Goal: Task Accomplishment & Management: Manage account settings

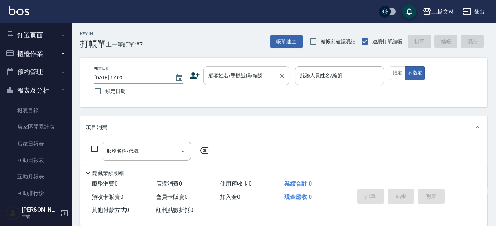
click at [231, 79] on input "顧客姓名/手機號碼/編號" at bounding box center [241, 75] width 69 height 13
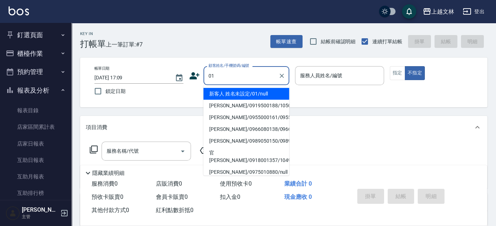
type input "新客人 姓名未設定/01/null"
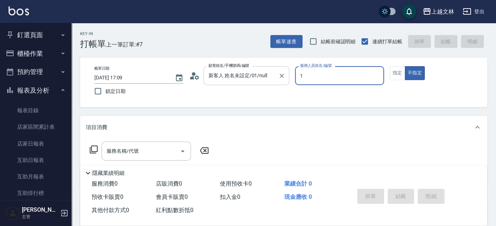
type input "1"
type button "false"
type input "FIONA-1"
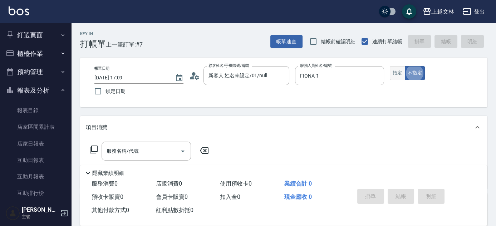
drag, startPoint x: 398, startPoint y: 73, endPoint x: 392, endPoint y: 80, distance: 9.4
click at [398, 74] on button "指定" at bounding box center [397, 73] width 15 height 14
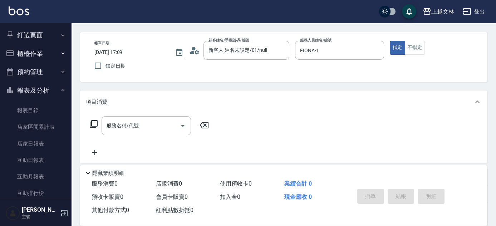
scroll to position [32, 0]
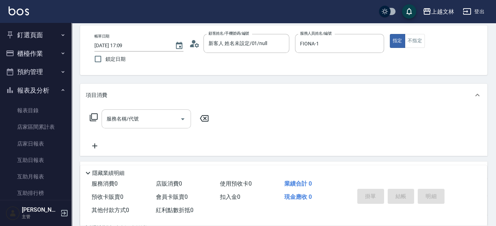
click at [129, 119] on div "服務名稱/代號 服務名稱/代號" at bounding box center [145, 118] width 89 height 19
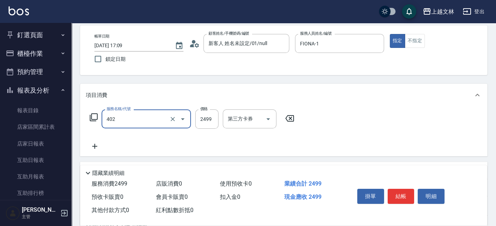
type input "嚴選染髮(402)"
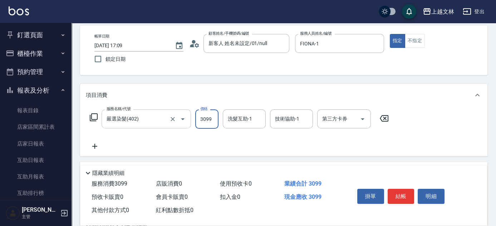
type input "3099"
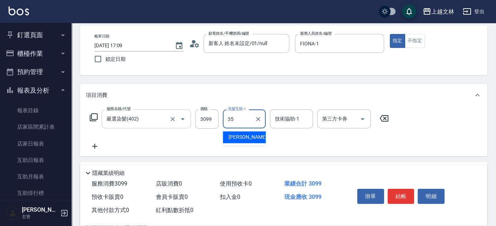
type input "[PERSON_NAME]-35"
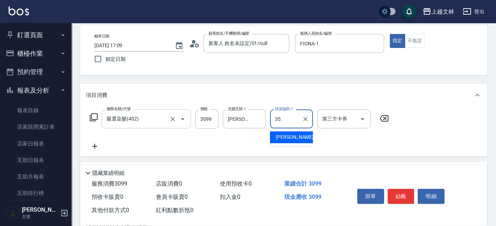
type input "[PERSON_NAME]-35"
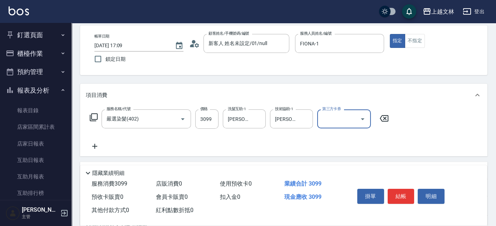
scroll to position [0, 0]
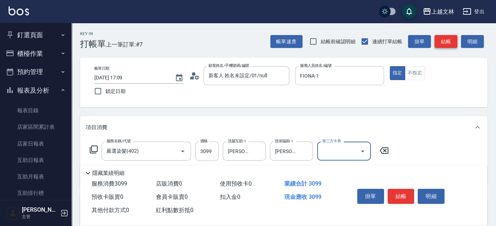
click at [450, 46] on button "結帳" at bounding box center [445, 41] width 23 height 13
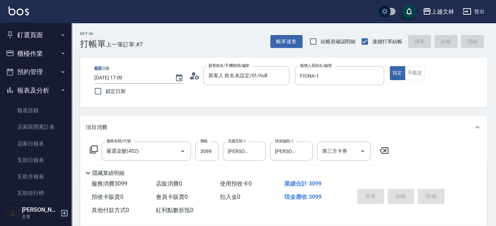
click at [450, 46] on div "帳單速查 結帳前確認明細 連續打單結帳 掛單 結帳 明細" at bounding box center [378, 41] width 217 height 15
type input "[DATE] 17:46"
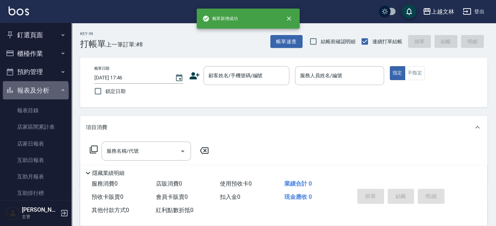
click at [35, 91] on button "報表及分析" at bounding box center [36, 90] width 66 height 19
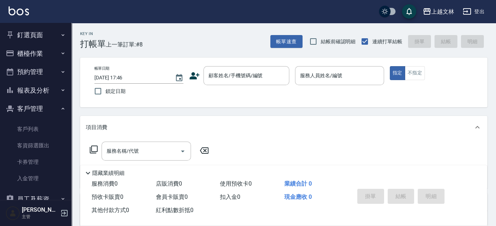
click at [30, 52] on button "櫃檯作業" at bounding box center [36, 53] width 66 height 19
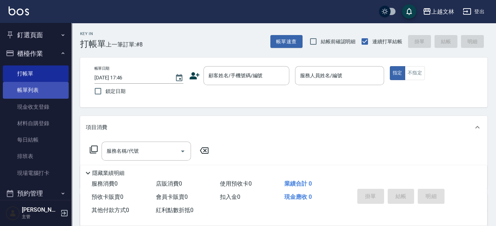
click at [25, 90] on link "帳單列表" at bounding box center [36, 90] width 66 height 16
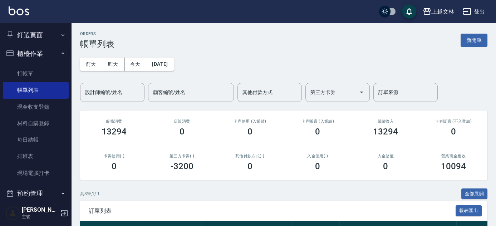
drag, startPoint x: 98, startPoint y: 92, endPoint x: 93, endPoint y: 88, distance: 7.1
click at [98, 92] on div "設計師編號/姓名 設計師編號/姓名" at bounding box center [112, 92] width 64 height 19
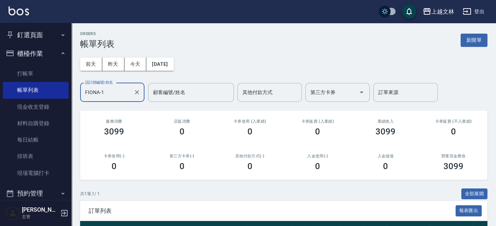
scroll to position [61, 0]
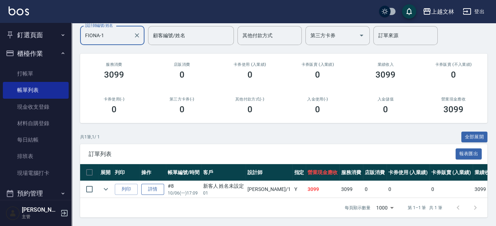
type input "FIONA-1"
click at [150, 186] on link "詳情" at bounding box center [152, 189] width 23 height 11
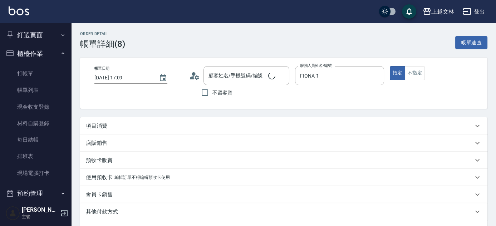
type input "[DATE] 17:09"
type input "FIONA-1"
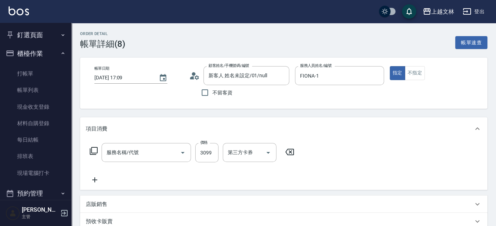
type input "新客人 姓名未設定/01/null"
type input "嚴選染髮(402)"
click at [208, 155] on input "3099" at bounding box center [206, 152] width 23 height 19
type input "3100"
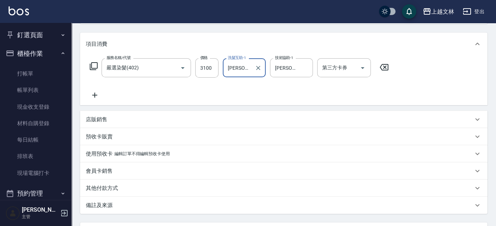
scroll to position [149, 0]
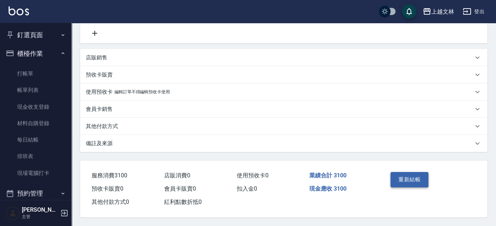
click at [411, 175] on button "重新結帳" at bounding box center [409, 179] width 38 height 15
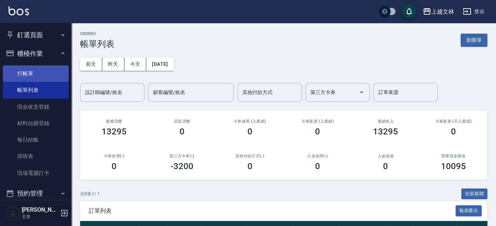
click at [21, 70] on link "打帳單" at bounding box center [36, 73] width 66 height 16
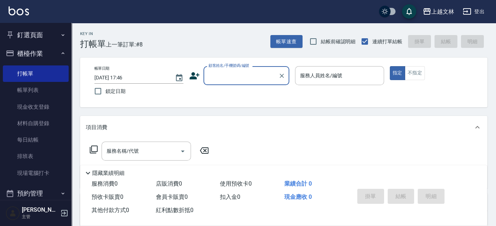
click at [261, 79] on input "顧客姓名/手機號碼/編號" at bounding box center [241, 75] width 69 height 13
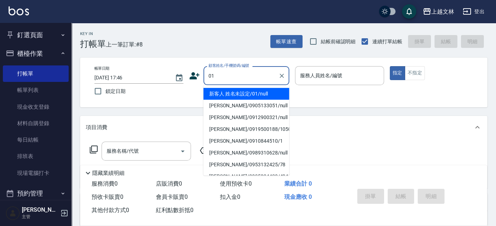
type input "新客人 姓名未設定/01/null"
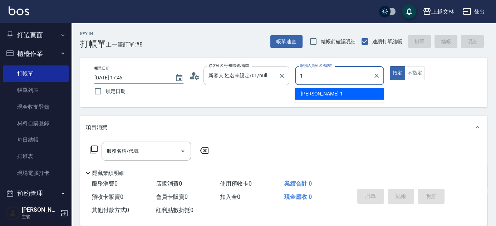
type input "FIONA-1"
type button "true"
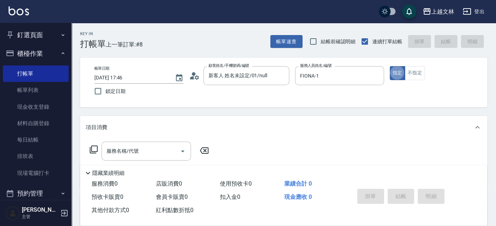
scroll to position [65, 0]
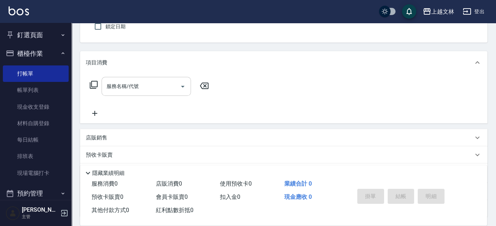
click at [155, 88] on input "服務名稱/代號" at bounding box center [141, 86] width 72 height 13
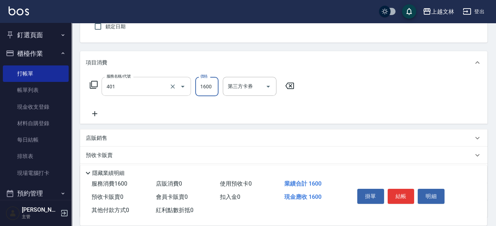
type input "基本染髮(401)"
type input "1500"
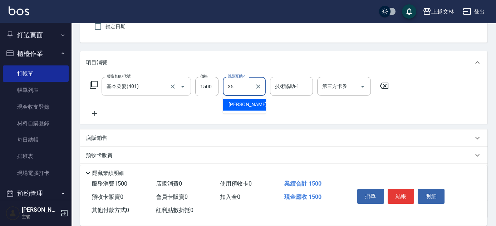
type input "[PERSON_NAME]-35"
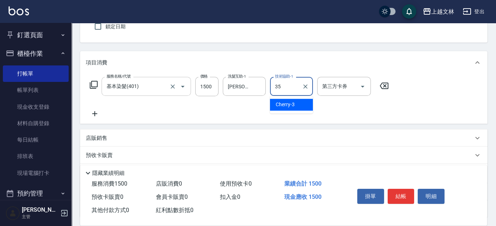
type input "[PERSON_NAME]-35"
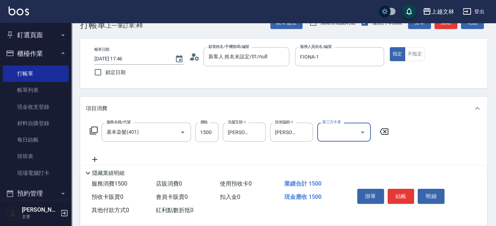
scroll to position [0, 0]
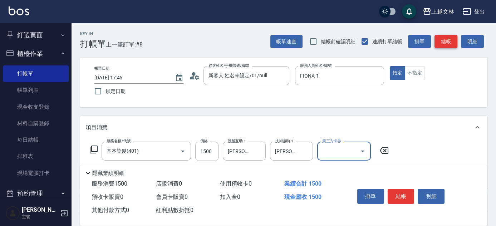
click at [449, 44] on button "結帳" at bounding box center [445, 41] width 23 height 13
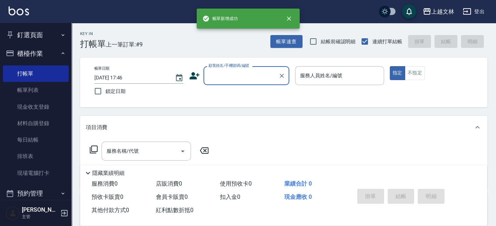
click at [253, 73] on input "顧客姓名/手機號碼/編號" at bounding box center [241, 75] width 69 height 13
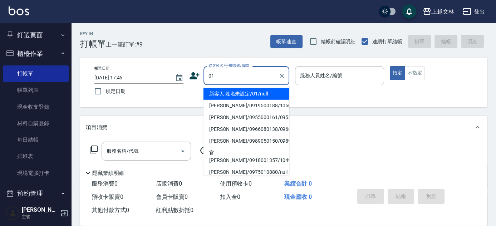
type input "新客人 姓名未設定/01/null"
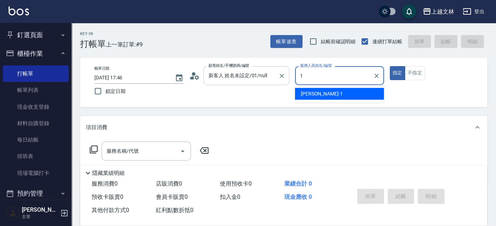
type input "FIONA-1"
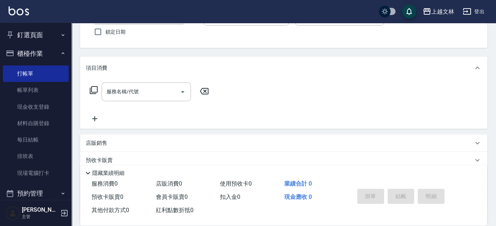
scroll to position [97, 0]
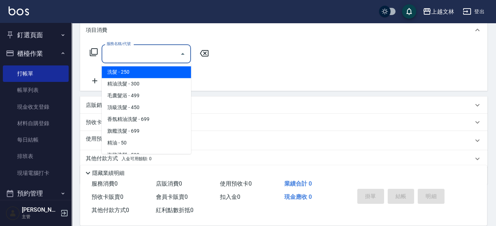
click at [146, 50] on input "服務名稱/代號" at bounding box center [141, 54] width 72 height 13
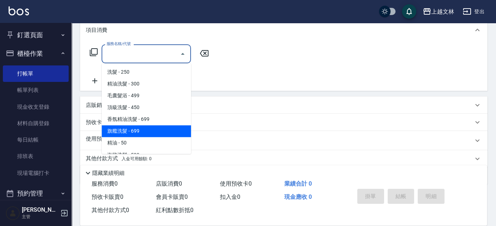
click at [157, 127] on span "旗艦洗髮 - 699" at bounding box center [145, 131] width 89 height 12
type input "旗艦洗髮(106)"
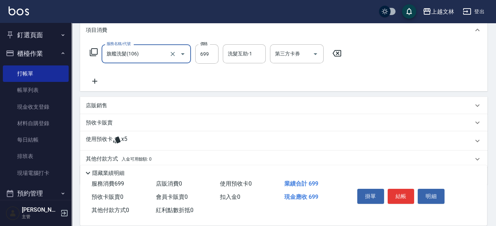
drag, startPoint x: 198, startPoint y: 50, endPoint x: 182, endPoint y: 42, distance: 18.4
click at [199, 50] on input "699" at bounding box center [206, 53] width 23 height 19
type input "950"
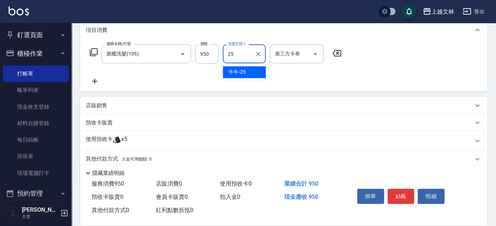
type input "牛牛-25"
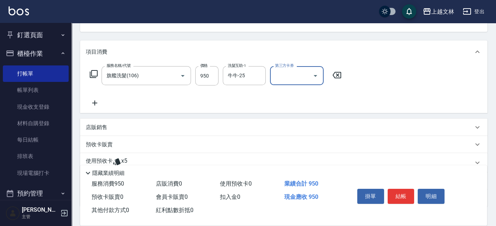
scroll to position [0, 0]
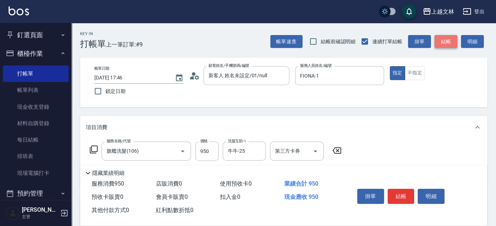
click at [447, 41] on button "結帳" at bounding box center [445, 41] width 23 height 13
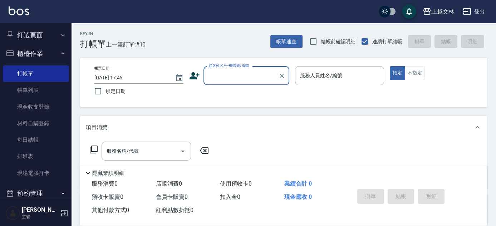
click at [210, 76] on input "顧客姓名/手機號碼/編號" at bounding box center [241, 75] width 69 height 13
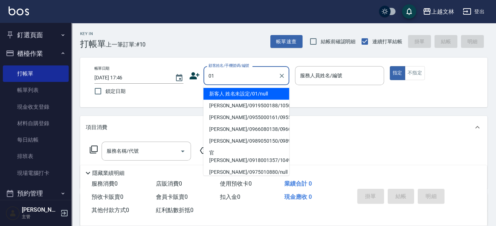
type input "新客人 姓名未設定/01/null"
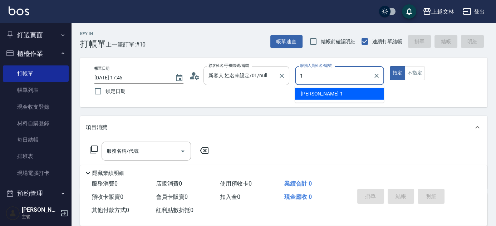
type input "FIONA-1"
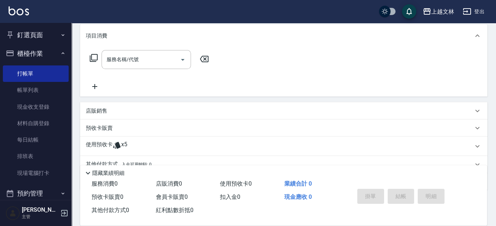
scroll to position [97, 0]
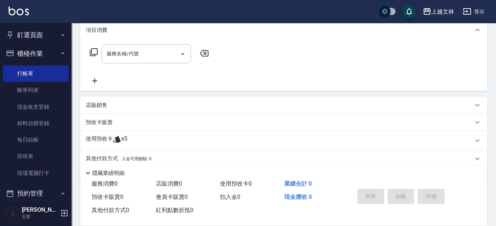
click at [99, 84] on icon at bounding box center [95, 80] width 18 height 9
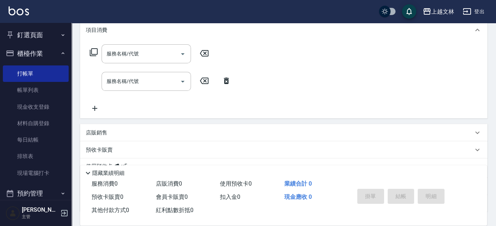
click at [99, 111] on icon at bounding box center [95, 108] width 18 height 9
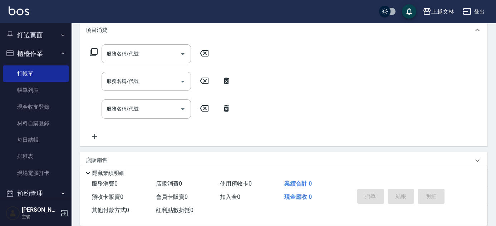
click at [95, 137] on icon at bounding box center [94, 136] width 5 height 5
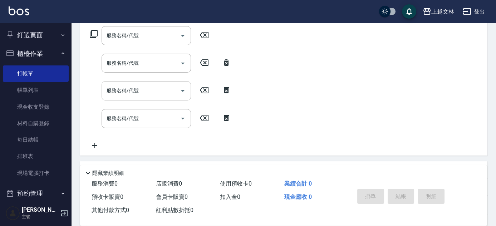
scroll to position [130, 0]
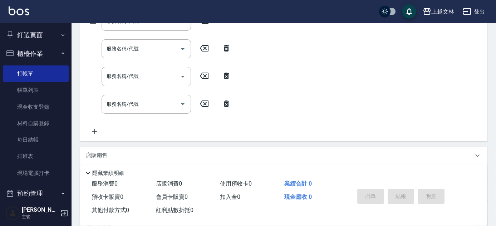
click at [95, 127] on icon at bounding box center [95, 131] width 18 height 9
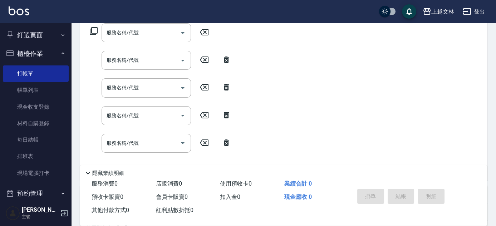
scroll to position [116, 0]
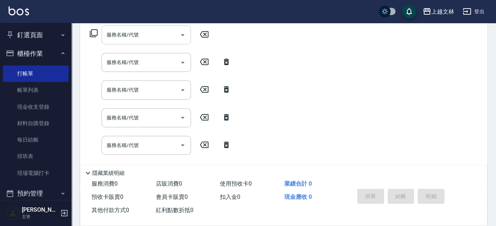
click at [150, 30] on input "服務名稱/代號" at bounding box center [141, 35] width 72 height 13
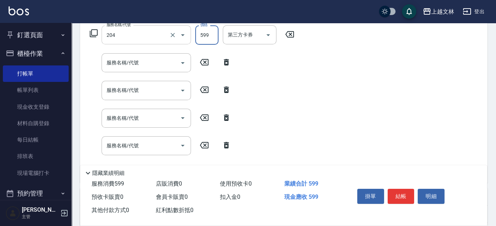
type input "A級洗+剪(204)"
type input "600"
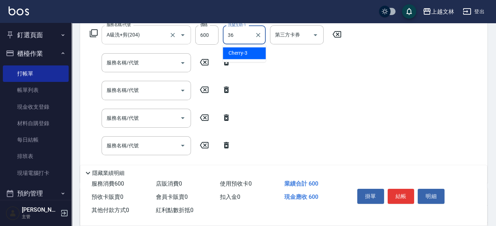
type input "清原-36"
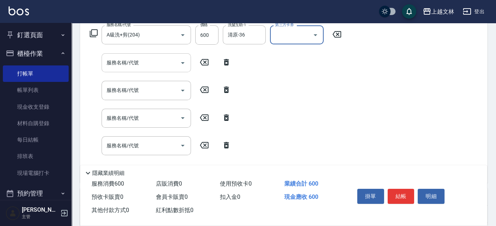
click at [149, 64] on input "服務名稱/代號" at bounding box center [141, 62] width 72 height 13
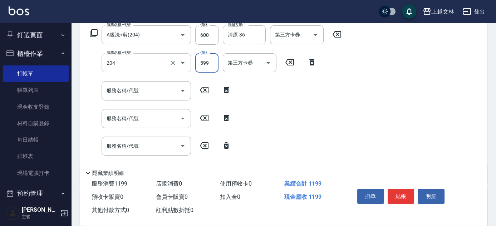
type input "A級洗+剪(204)"
type input "600"
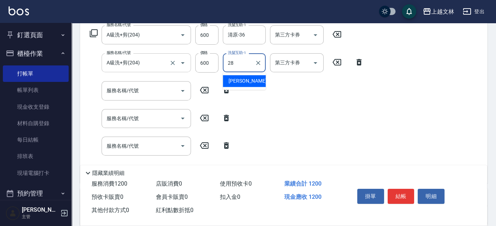
type input "[PERSON_NAME]-28"
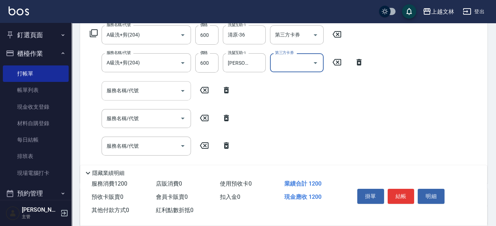
click at [142, 92] on input "服務名稱/代號" at bounding box center [141, 90] width 72 height 13
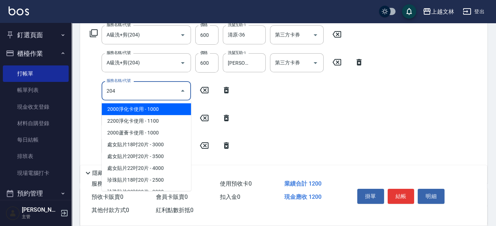
type input "A級洗+剪(204)"
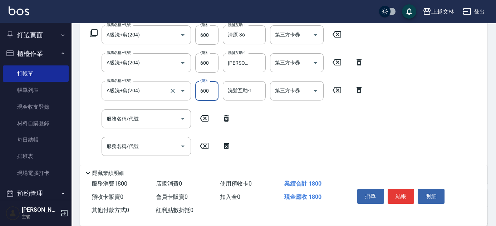
type input "600"
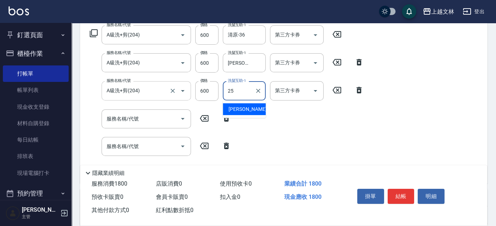
type input "牛牛-25"
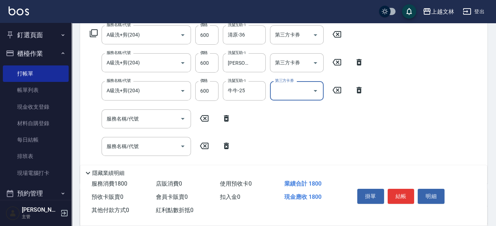
click at [153, 111] on div "服務名稱/代號" at bounding box center [145, 118] width 89 height 19
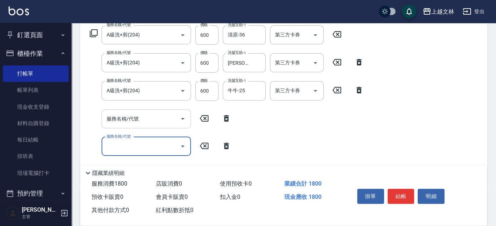
click at [142, 116] on input "服務名稱/代號" at bounding box center [141, 119] width 72 height 13
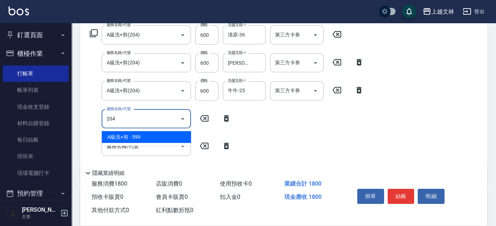
type input "A級洗+剪(204)"
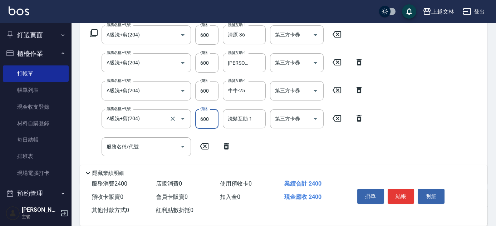
type input "600"
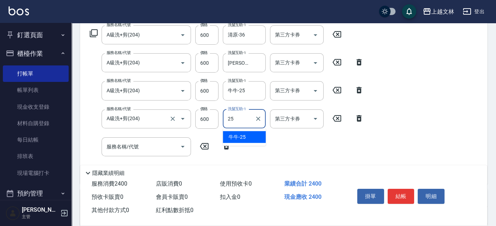
type input "牛牛-25"
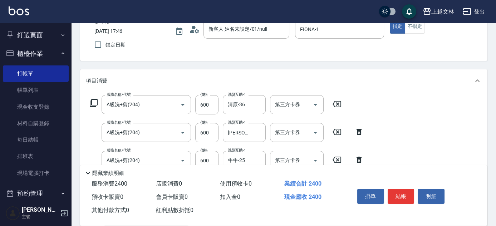
scroll to position [0, 0]
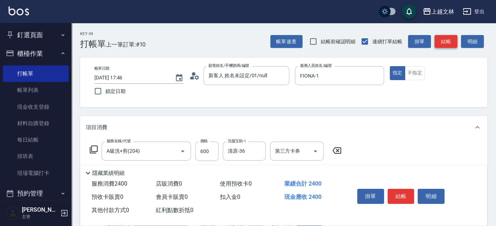
click at [450, 44] on button "結帳" at bounding box center [445, 41] width 23 height 13
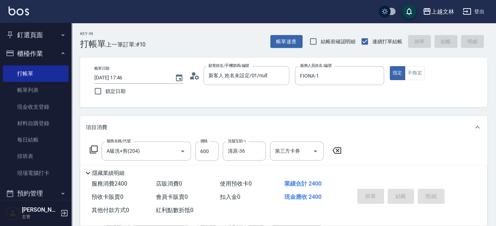
type input "[DATE] 17:47"
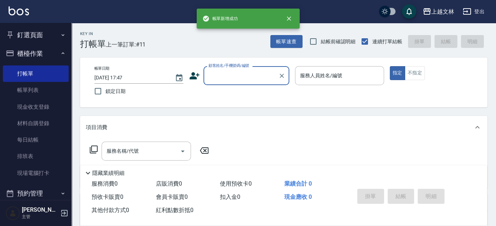
click at [228, 75] on input "顧客姓名/手機號碼/編號" at bounding box center [241, 75] width 69 height 13
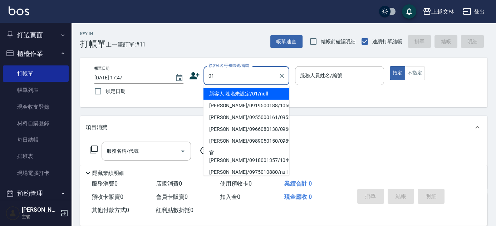
type input "新客人 姓名未設定/01/null"
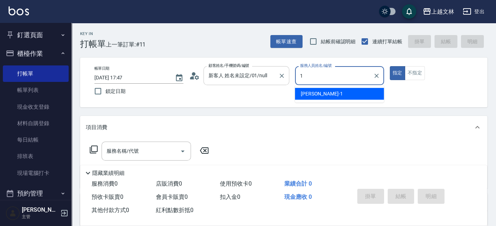
type input "FIONA-1"
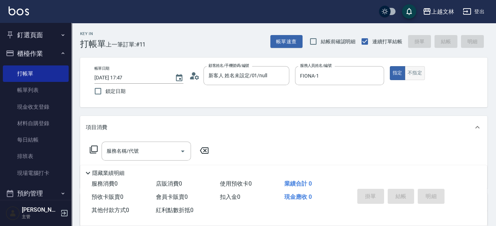
click at [415, 74] on button "不指定" at bounding box center [415, 73] width 20 height 14
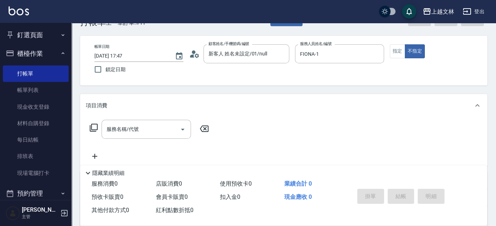
scroll to position [65, 0]
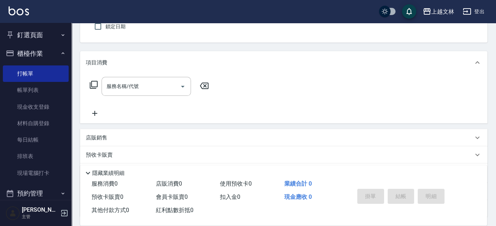
click at [94, 115] on icon at bounding box center [95, 113] width 18 height 9
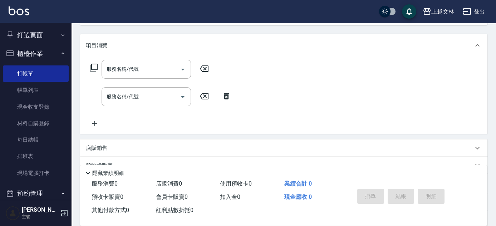
scroll to position [97, 0]
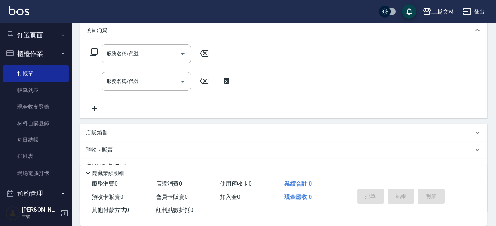
click at [96, 107] on icon at bounding box center [95, 108] width 18 height 9
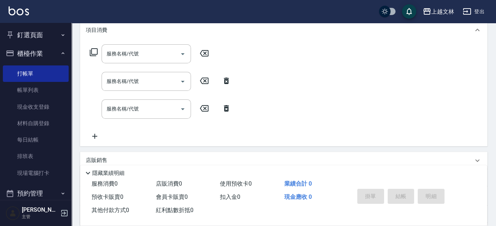
click at [117, 57] on input "服務名稱/代號" at bounding box center [141, 54] width 72 height 13
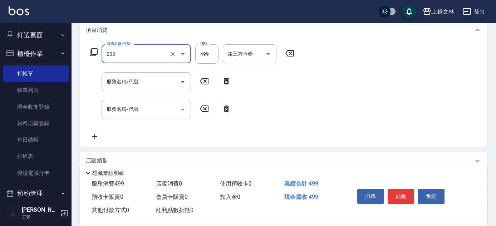
type input "B級洗+剪(203)"
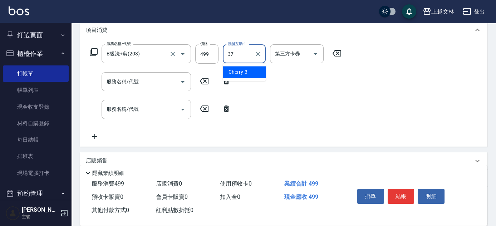
type input "小E-37"
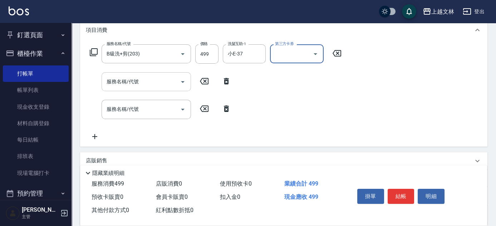
click at [128, 85] on input "服務名稱/代號" at bounding box center [141, 81] width 72 height 13
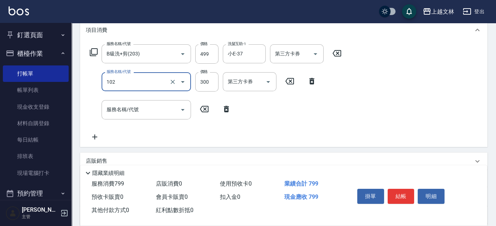
type input "精油洗髮(102)"
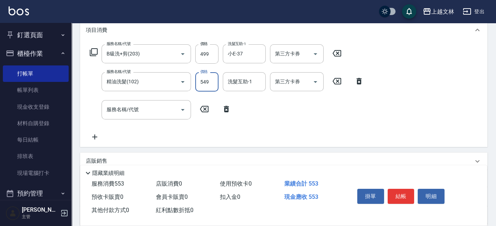
type input "549"
type input "2"
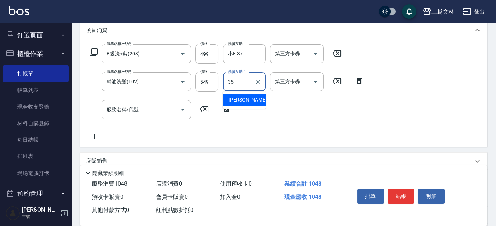
type input "[PERSON_NAME]-35"
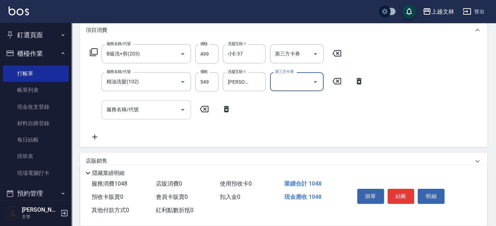
click at [120, 106] on div "服務名稱/代號 服務名稱/代號" at bounding box center [145, 109] width 89 height 19
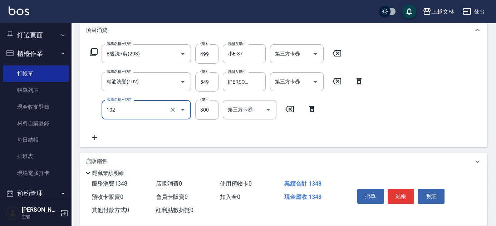
type input "精油洗髮(102)"
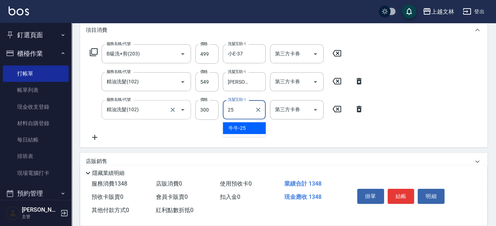
type input "牛牛-25"
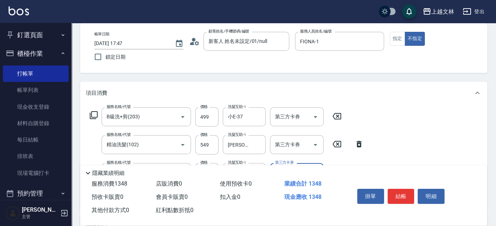
scroll to position [0, 0]
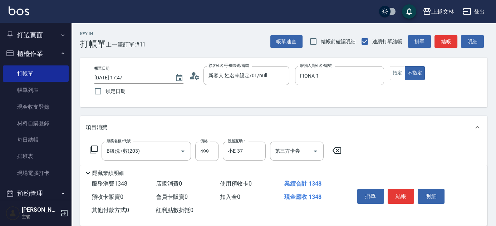
drag, startPoint x: 446, startPoint y: 46, endPoint x: 431, endPoint y: 37, distance: 17.2
click at [446, 46] on button "結帳" at bounding box center [445, 41] width 23 height 13
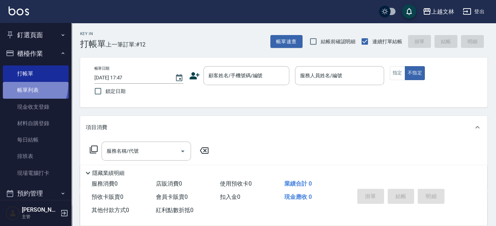
click at [19, 84] on link "帳單列表" at bounding box center [36, 90] width 66 height 16
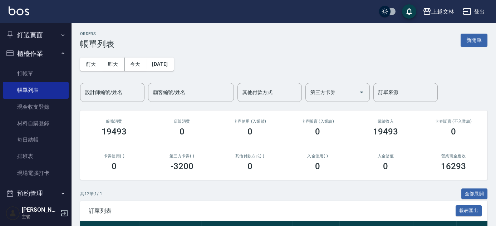
drag, startPoint x: 120, startPoint y: 95, endPoint x: 79, endPoint y: 94, distance: 41.5
click at [116, 96] on input "設計師編號/姓名" at bounding box center [112, 92] width 58 height 13
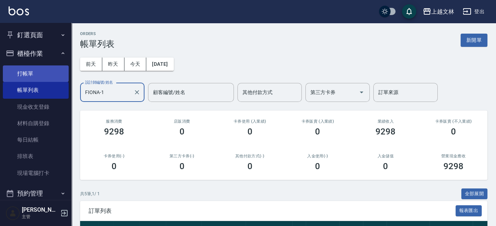
type input "FIONA-1"
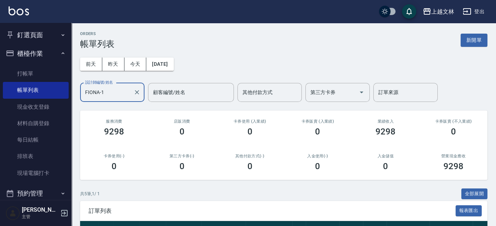
drag, startPoint x: 43, startPoint y: 79, endPoint x: 40, endPoint y: 56, distance: 23.0
click at [43, 79] on link "打帳單" at bounding box center [36, 73] width 66 height 16
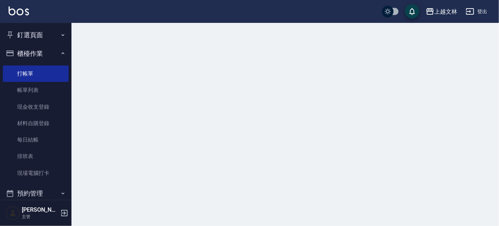
click at [40, 47] on button "櫃檯作業" at bounding box center [36, 53] width 66 height 19
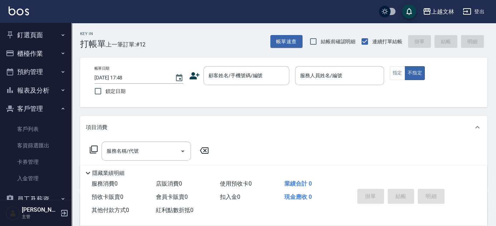
click at [46, 113] on button "客戶管理" at bounding box center [36, 108] width 66 height 19
click at [45, 88] on button "報表及分析" at bounding box center [36, 90] width 66 height 19
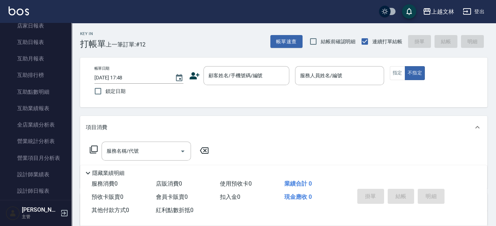
scroll to position [144, 0]
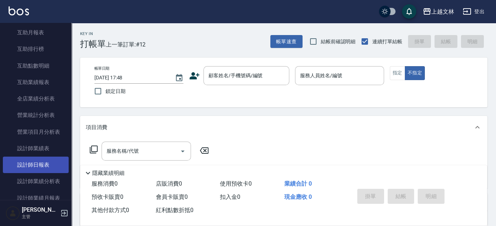
click at [33, 164] on link "設計師日報表" at bounding box center [36, 165] width 66 height 16
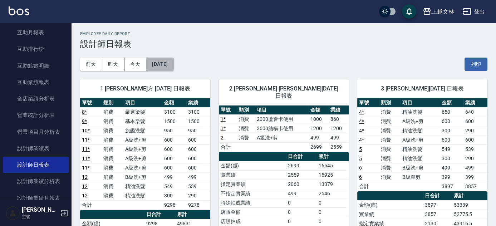
click at [173, 65] on button "[DATE]" at bounding box center [159, 64] width 27 height 13
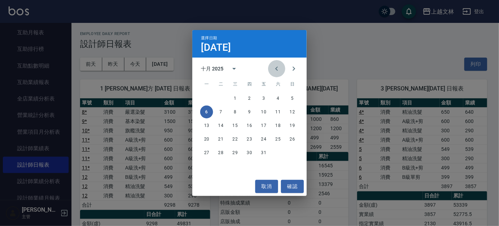
click at [278, 67] on icon "Previous month" at bounding box center [276, 68] width 9 height 9
click at [277, 97] on button "6" at bounding box center [278, 98] width 13 height 13
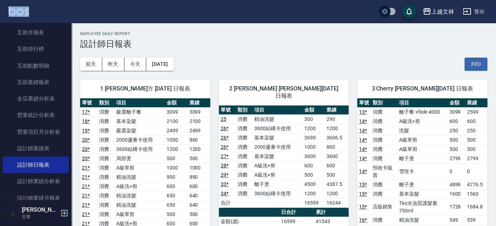
drag, startPoint x: 67, startPoint y: 86, endPoint x: 59, endPoint y: 18, distance: 68.4
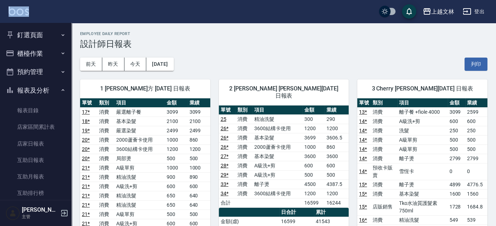
click at [49, 91] on button "報表及分析" at bounding box center [36, 90] width 66 height 19
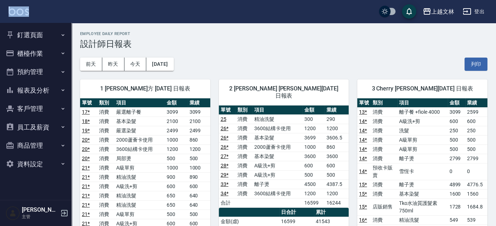
click at [33, 47] on button "櫃檯作業" at bounding box center [36, 53] width 66 height 19
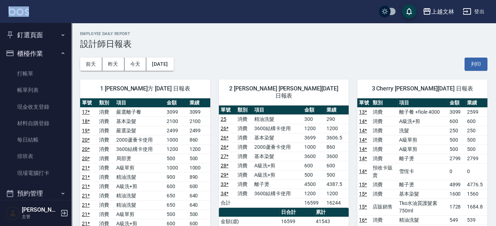
click at [253, 54] on div "[DATE] [DATE] [DATE] [DATE] 列印" at bounding box center [283, 64] width 407 height 30
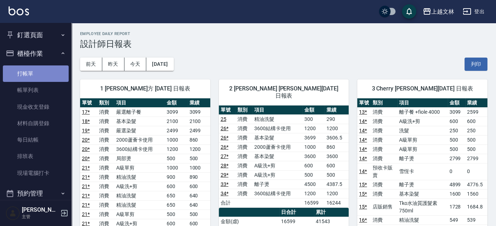
click at [46, 76] on link "打帳單" at bounding box center [36, 73] width 66 height 16
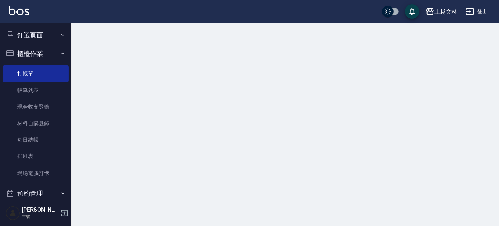
click at [39, 52] on button "櫃檯作業" at bounding box center [36, 53] width 66 height 19
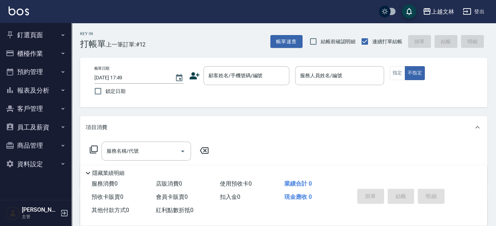
click at [26, 49] on button "櫃檯作業" at bounding box center [36, 53] width 66 height 19
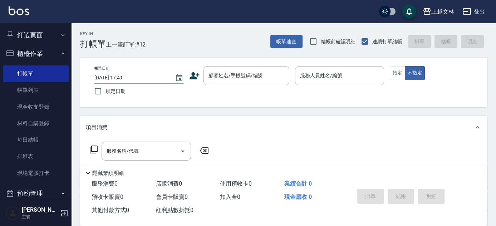
click at [25, 89] on link "帳單列表" at bounding box center [36, 90] width 66 height 16
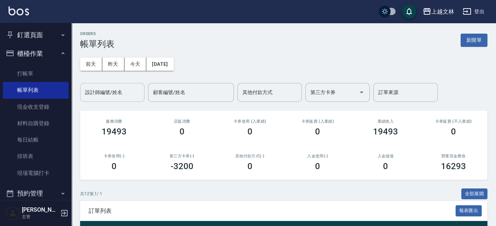
drag, startPoint x: 130, startPoint y: 91, endPoint x: 127, endPoint y: 93, distance: 4.3
click at [130, 91] on input "設計師編號/姓名" at bounding box center [112, 92] width 58 height 13
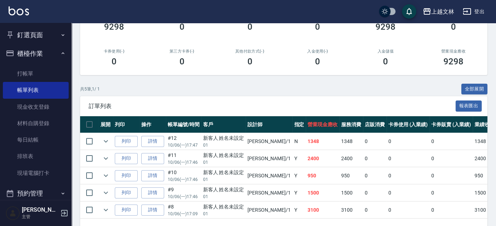
scroll to position [129, 0]
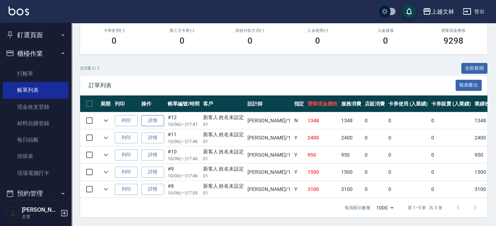
type input "FIONA-1"
click at [157, 119] on link "詳情" at bounding box center [152, 120] width 23 height 11
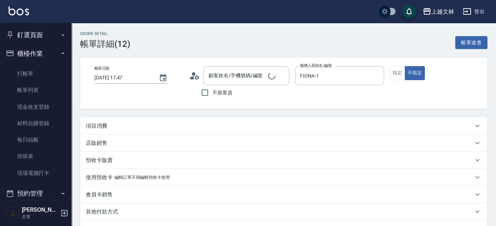
type input "[DATE] 17:47"
type input "FIONA-1"
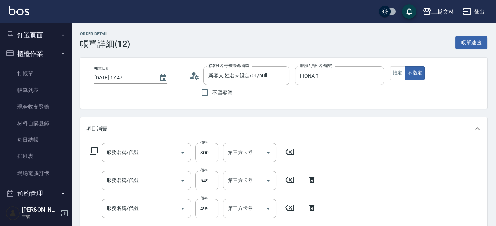
type input "新客人 姓名未設定/01/null"
type input "精油洗髮(102)"
type input "B級洗+剪(203)"
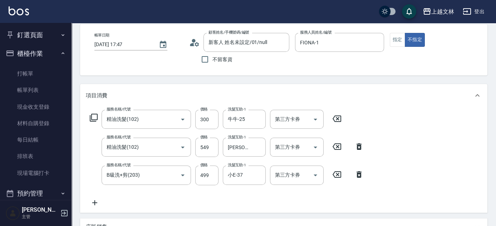
scroll to position [65, 0]
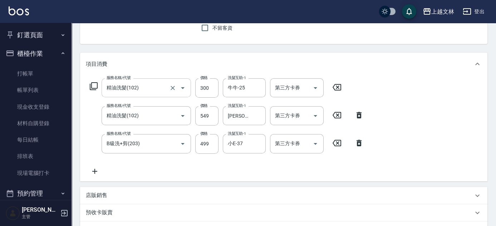
click at [154, 81] on input "精油洗髮(102)" at bounding box center [136, 87] width 63 height 13
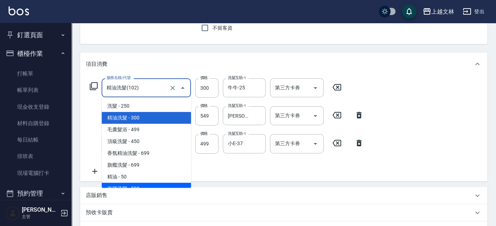
click at [130, 184] on span "海鹽洗髮 - 599" at bounding box center [145, 189] width 89 height 12
type input "海鹽洗髮(110)"
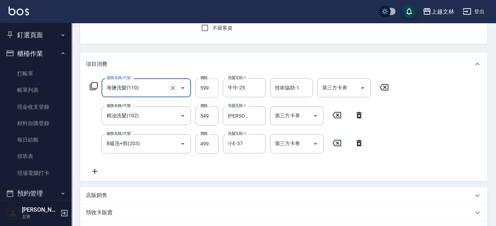
click at [211, 92] on input "599" at bounding box center [206, 87] width 23 height 19
type input "450"
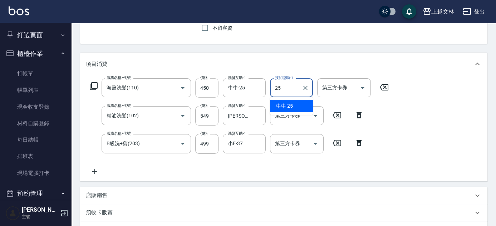
type input "牛牛-25"
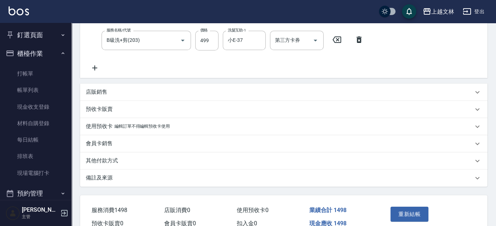
scroll to position [195, 0]
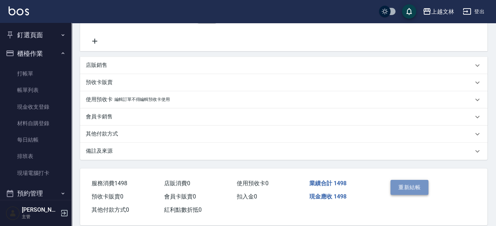
click at [407, 187] on button "重新結帳" at bounding box center [409, 187] width 38 height 15
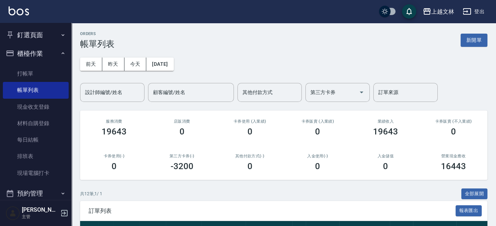
click at [95, 89] on div "設計師編號/姓名 設計師編號/姓名" at bounding box center [112, 92] width 64 height 19
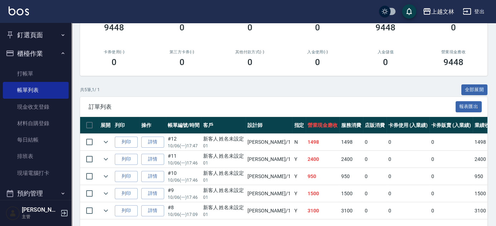
scroll to position [129, 0]
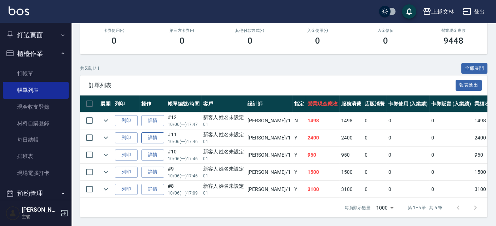
type input "FIONA-1"
click at [152, 132] on link "詳情" at bounding box center [152, 137] width 23 height 11
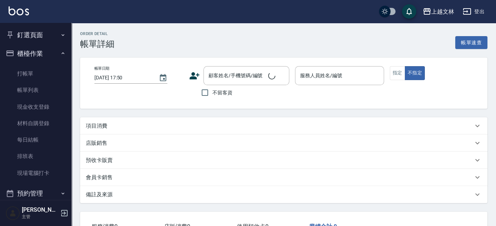
type input "[DATE] 17:46"
type input "FIONA-1"
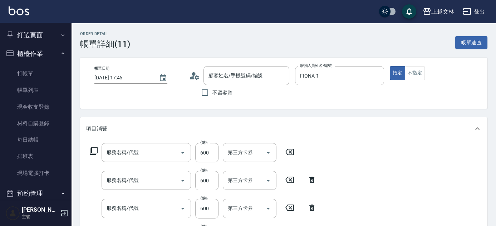
type input "新客人 姓名未設定/01/null"
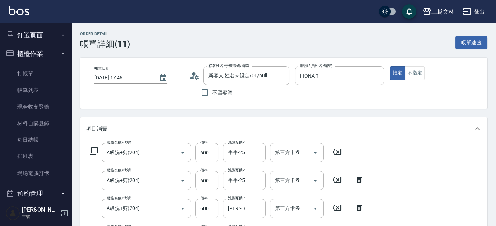
type input "A級洗+剪(204)"
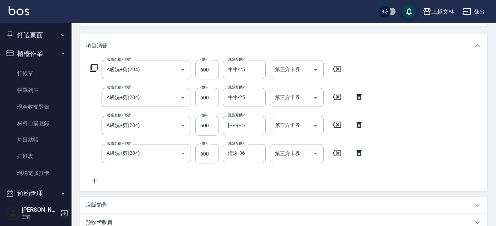
scroll to position [65, 0]
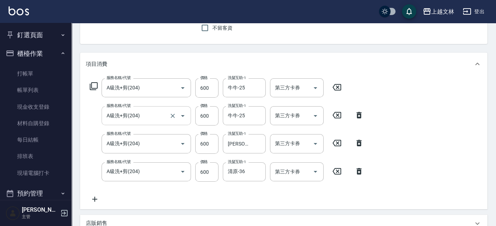
click at [141, 118] on input "A級洗+剪(204)" at bounding box center [136, 115] width 63 height 13
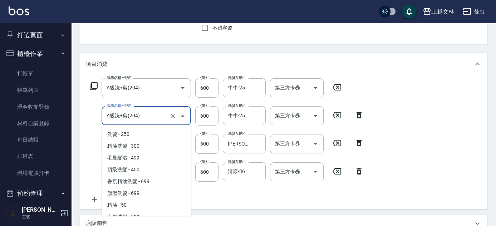
scroll to position [144, 0]
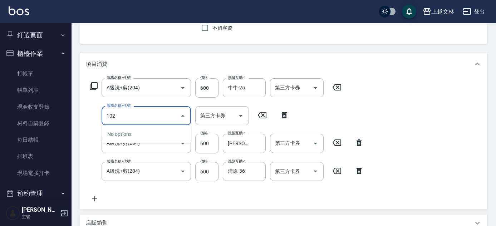
type input "精油洗髮(102)"
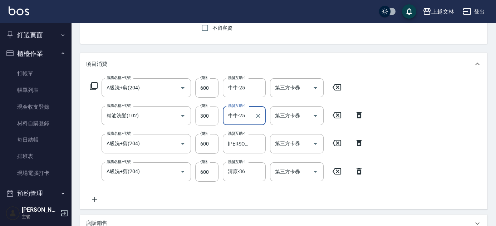
click at [213, 115] on input "300" at bounding box center [206, 115] width 23 height 19
type input "600"
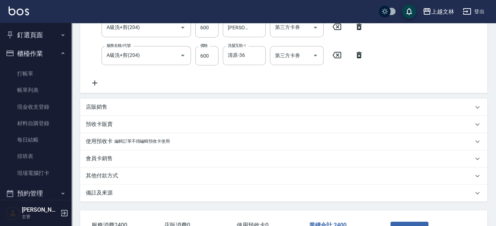
scroll to position [233, 0]
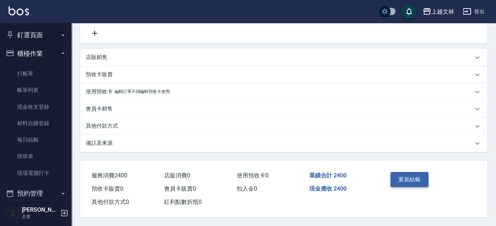
click at [399, 175] on button "重新結帳" at bounding box center [409, 179] width 38 height 15
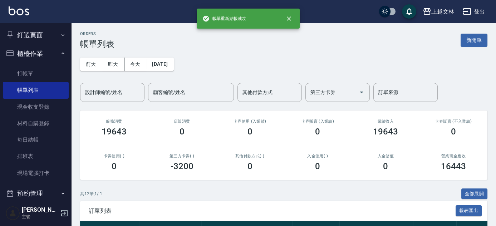
click at [101, 89] on div "設計師編號/姓名 設計師編號/姓名" at bounding box center [112, 92] width 64 height 19
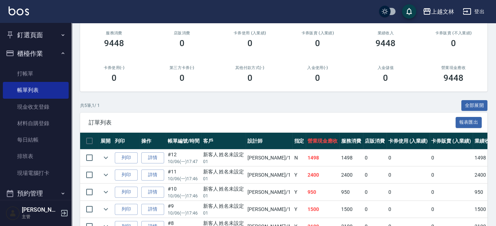
scroll to position [129, 0]
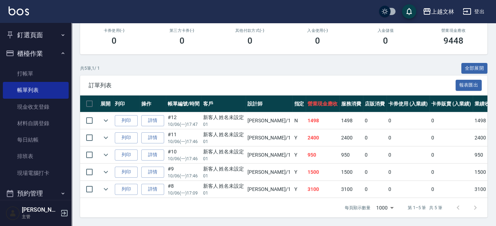
type input "FIONA-1"
click at [31, 58] on button "櫃檯作業" at bounding box center [36, 53] width 66 height 19
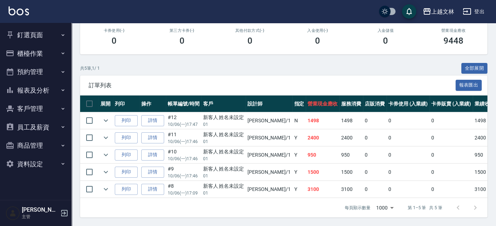
click at [46, 89] on button "報表及分析" at bounding box center [36, 90] width 66 height 19
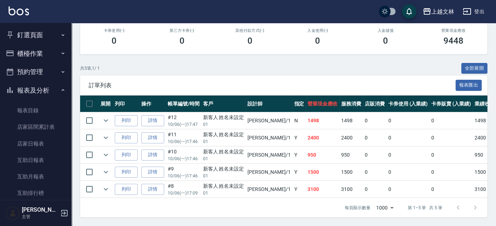
click at [43, 90] on button "報表及分析" at bounding box center [36, 90] width 66 height 19
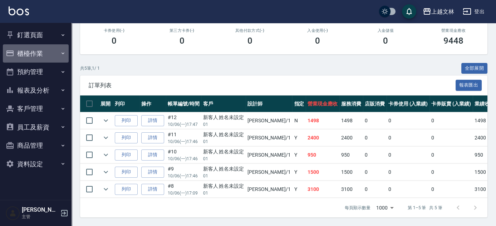
click at [33, 60] on button "櫃檯作業" at bounding box center [36, 53] width 66 height 19
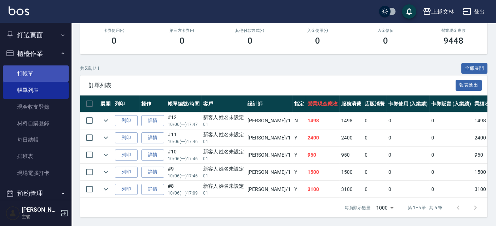
click at [34, 72] on link "打帳單" at bounding box center [36, 73] width 66 height 16
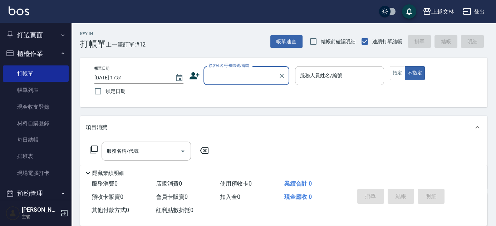
drag, startPoint x: 49, startPoint y: 87, endPoint x: 498, endPoint y: 214, distance: 467.1
click at [49, 87] on link "帳單列表" at bounding box center [36, 90] width 66 height 16
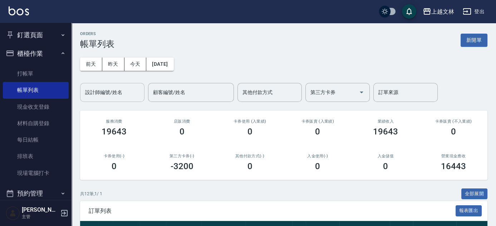
click at [120, 96] on input "設計師編號/姓名" at bounding box center [112, 92] width 58 height 13
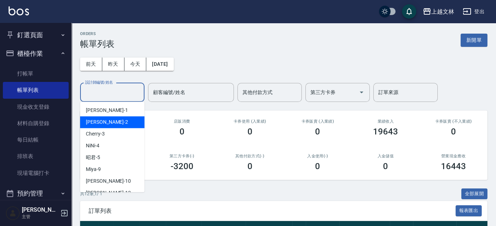
click at [121, 119] on div "[PERSON_NAME] -2" at bounding box center [112, 122] width 64 height 12
type input "[PERSON_NAME]-2"
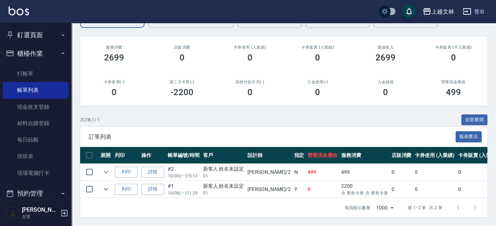
scroll to position [78, 0]
click at [154, 184] on link "詳情" at bounding box center [152, 189] width 23 height 11
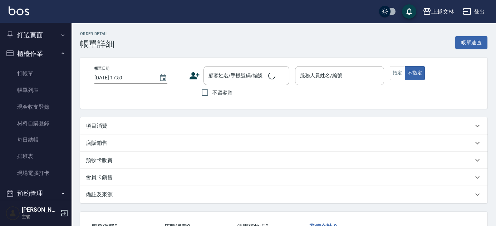
type input "[DATE] 11:29"
type input "[PERSON_NAME]-2"
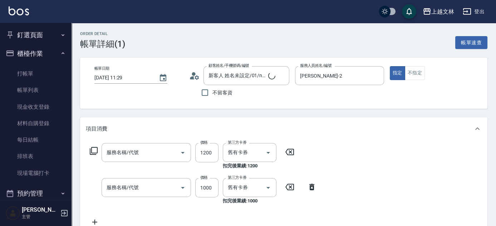
type input "新客人 姓名未設定/01/null"
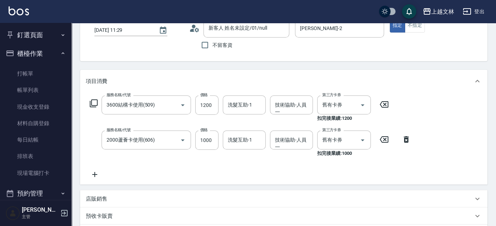
type input "3600結構卡使用(509)"
type input "2000蘆薈卡使用(606)"
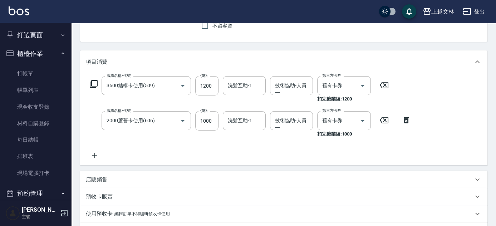
scroll to position [162, 0]
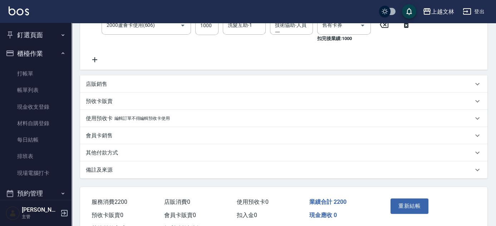
click at [102, 84] on p "店販銷售" at bounding box center [96, 84] width 21 height 8
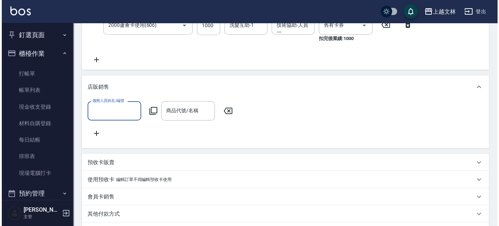
scroll to position [0, 0]
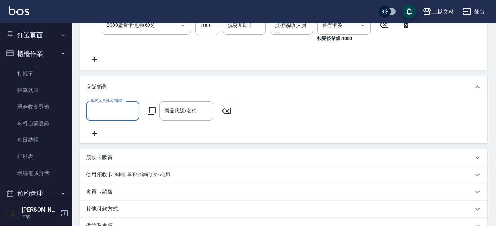
click at [124, 110] on input "服務人員姓名/編號" at bounding box center [112, 110] width 47 height 13
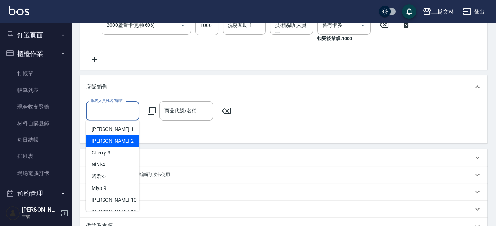
click at [120, 139] on div "[PERSON_NAME] -2" at bounding box center [113, 141] width 54 height 12
type input "[PERSON_NAME]-2"
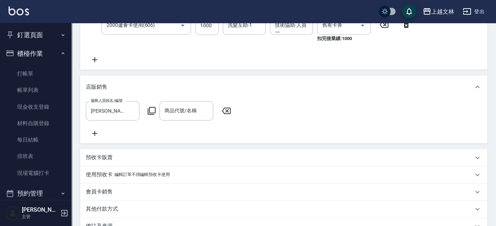
click at [152, 111] on icon at bounding box center [151, 110] width 9 height 9
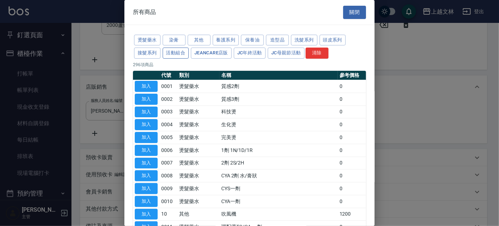
click at [187, 53] on button "活動組合" at bounding box center [176, 53] width 26 height 11
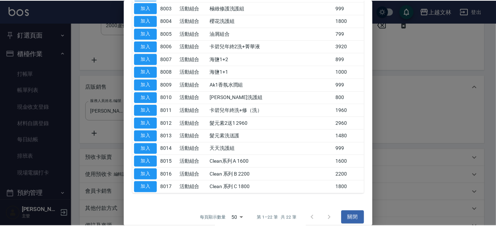
scroll to position [172, 0]
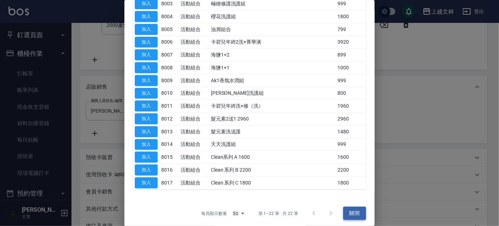
click at [353, 214] on button "關閉" at bounding box center [354, 213] width 23 height 13
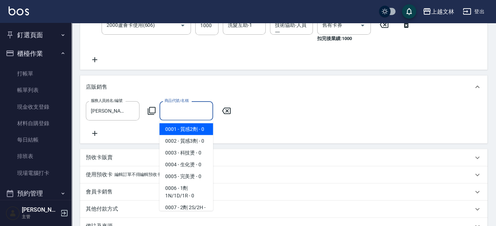
click at [173, 109] on div "商品代號/名稱 商品代號/名稱" at bounding box center [186, 110] width 54 height 19
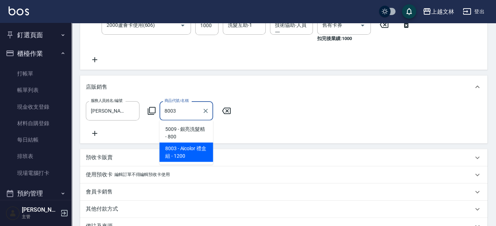
type input "Aicolor 禮盒組"
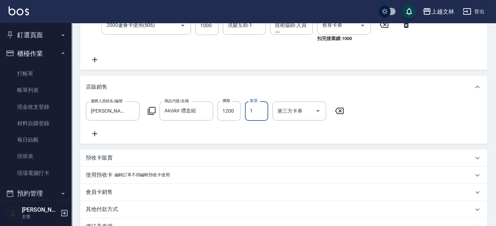
click at [259, 111] on input "1" at bounding box center [256, 110] width 23 height 19
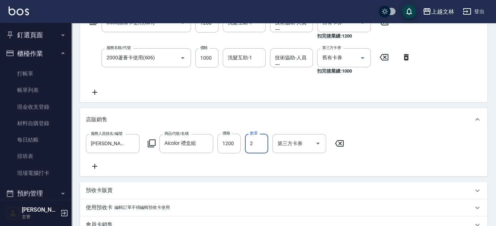
scroll to position [227, 0]
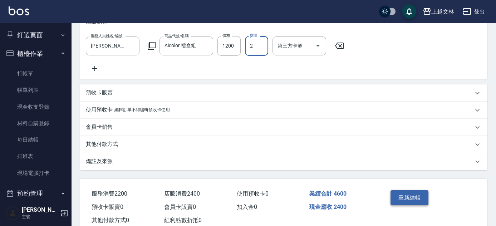
type input "2"
click at [409, 201] on button "重新結帳" at bounding box center [409, 197] width 38 height 15
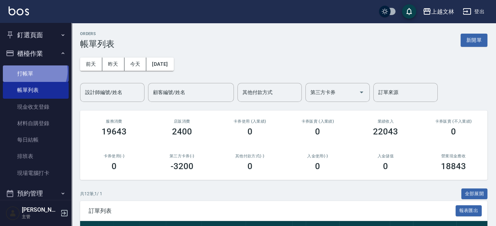
click at [34, 71] on link "打帳單" at bounding box center [36, 73] width 66 height 16
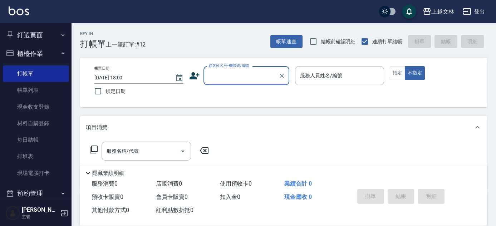
click at [238, 74] on input "顧客姓名/手機號碼/編號" at bounding box center [241, 75] width 69 height 13
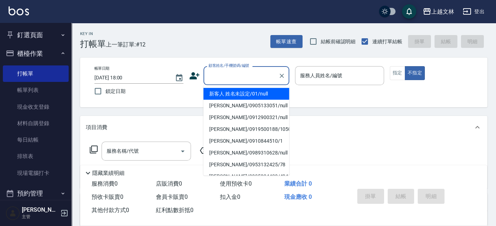
click at [255, 92] on li "新客人 姓名未設定/01/null" at bounding box center [246, 94] width 86 height 12
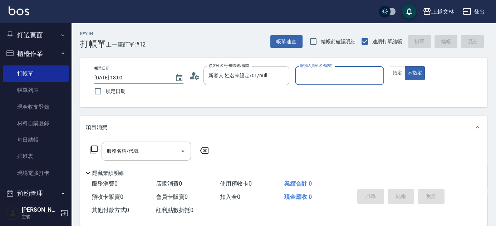
type input "新客人 姓名未設定/01/null"
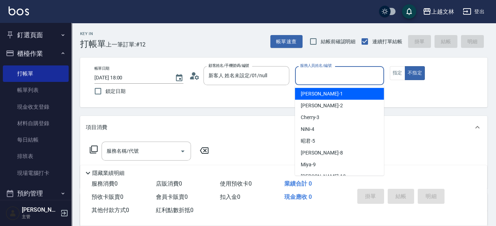
click at [331, 78] on input "服務人員姓名/編號" at bounding box center [339, 75] width 83 height 13
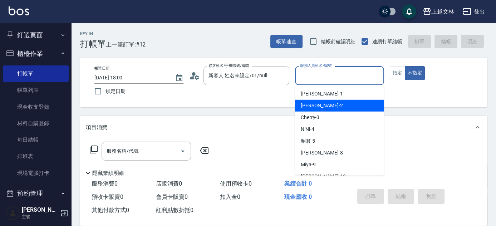
click at [342, 107] on div "[PERSON_NAME] -2" at bounding box center [339, 106] width 89 height 12
type input "[PERSON_NAME]-2"
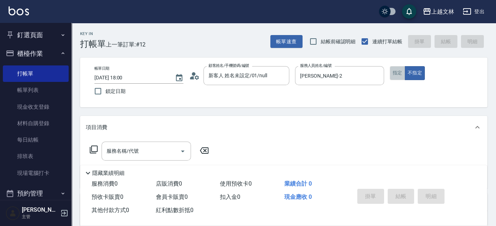
click at [401, 74] on button "指定" at bounding box center [397, 73] width 15 height 14
click at [152, 150] on input "服務名稱/代號" at bounding box center [141, 151] width 72 height 13
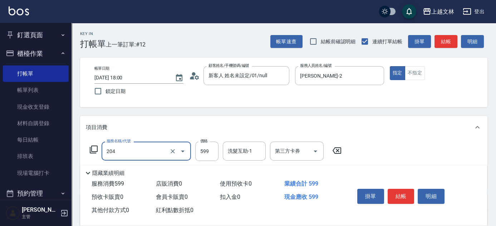
type input "A級洗+剪(204)"
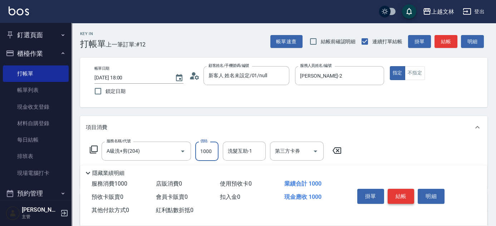
type input "1000"
drag, startPoint x: 403, startPoint y: 193, endPoint x: 403, endPoint y: 185, distance: 7.9
click at [402, 193] on button "結帳" at bounding box center [400, 196] width 27 height 15
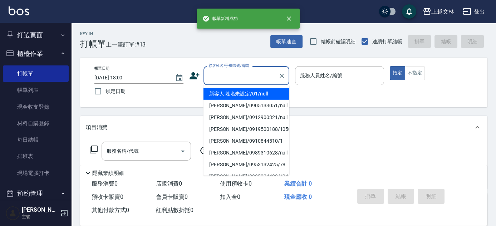
click at [245, 79] on input "顧客姓名/手機號碼/編號" at bounding box center [241, 75] width 69 height 13
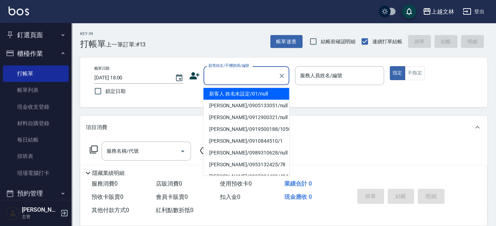
click at [252, 93] on li "新客人 姓名未設定/01/null" at bounding box center [246, 94] width 86 height 12
type input "新客人 姓名未設定/01/null"
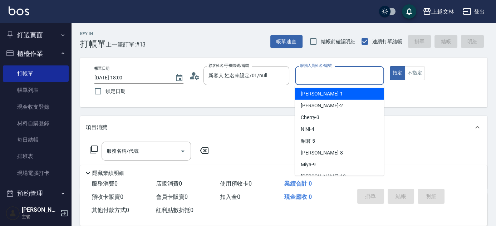
click at [335, 78] on input "服務人員姓名/編號" at bounding box center [339, 75] width 83 height 13
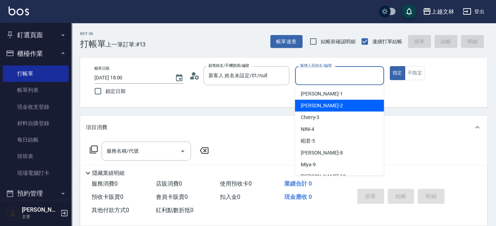
click at [341, 104] on div "[PERSON_NAME] -2" at bounding box center [339, 106] width 89 height 12
type input "[PERSON_NAME]-2"
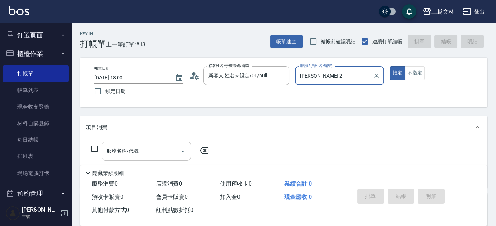
click at [146, 152] on input "服務名稱/代號" at bounding box center [141, 151] width 72 height 13
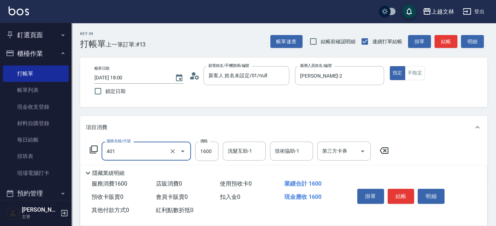
type input "基本染髮(401)"
type input "3299"
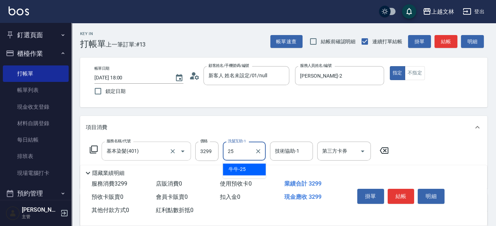
type input "牛牛-25"
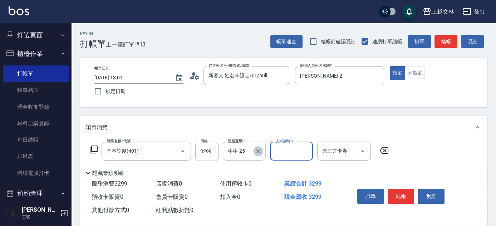
click at [259, 150] on icon "Clear" at bounding box center [257, 151] width 7 height 7
click at [289, 152] on div "技術協助-1 技術協助-1" at bounding box center [291, 151] width 43 height 19
click at [292, 169] on div "牛牛 -25" at bounding box center [291, 169] width 43 height 12
type input "牛牛-25"
click at [403, 191] on button "結帳" at bounding box center [400, 196] width 27 height 15
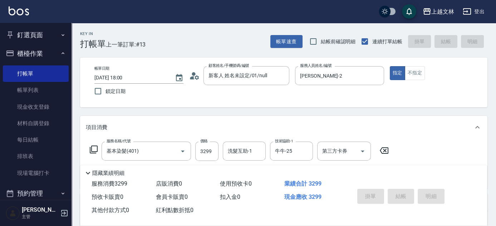
type input "[DATE] 18:01"
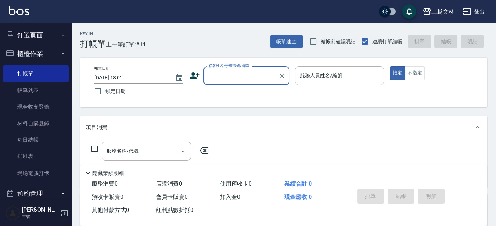
click at [250, 76] on input "顧客姓名/手機號碼/編號" at bounding box center [241, 75] width 69 height 13
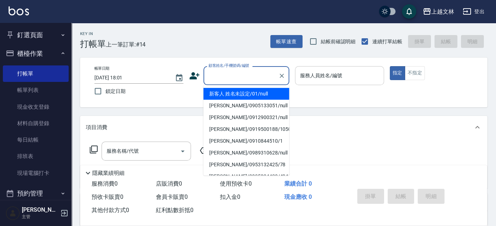
drag, startPoint x: 249, startPoint y: 91, endPoint x: 360, endPoint y: 84, distance: 110.7
click at [250, 91] on li "新客人 姓名未設定/01/null" at bounding box center [246, 94] width 86 height 12
type input "新客人 姓名未設定/01/null"
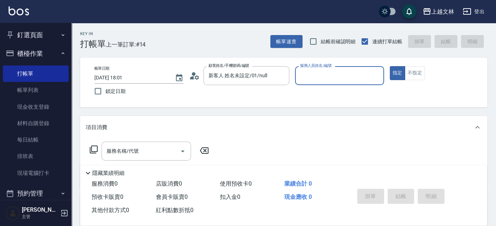
click at [353, 79] on input "服務人員姓名/編號" at bounding box center [339, 75] width 83 height 13
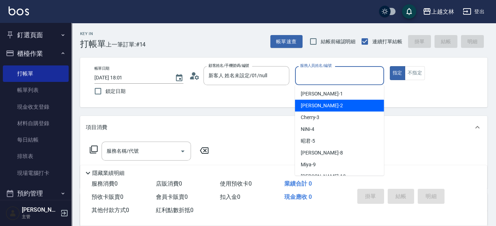
click at [351, 104] on div "[PERSON_NAME] -2" at bounding box center [339, 106] width 89 height 12
type input "[PERSON_NAME]-2"
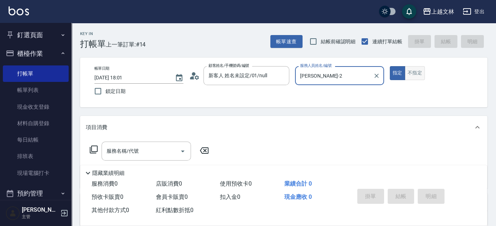
click at [415, 75] on button "不指定" at bounding box center [415, 73] width 20 height 14
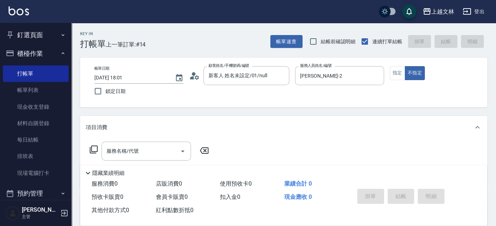
click at [95, 152] on icon at bounding box center [93, 149] width 9 height 9
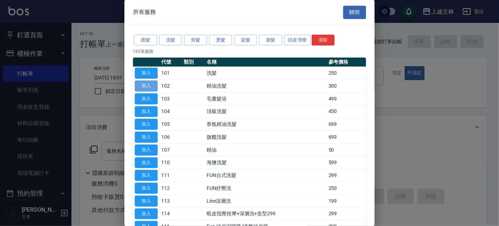
click at [153, 82] on button "加入" at bounding box center [146, 85] width 23 height 11
type input "精油洗髮(102)"
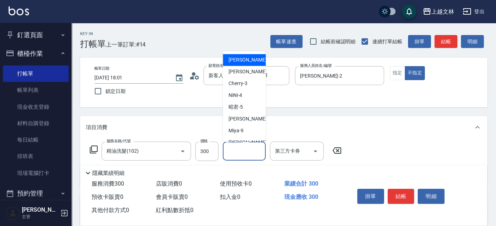
click at [234, 151] on input "洗髮互助-1" at bounding box center [244, 151] width 36 height 13
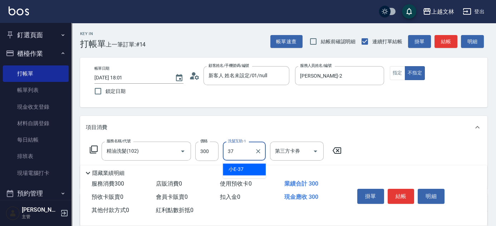
type input "小E-37"
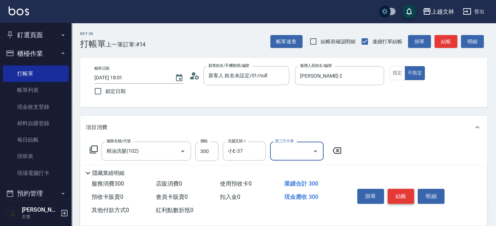
click at [404, 191] on button "結帳" at bounding box center [400, 196] width 27 height 15
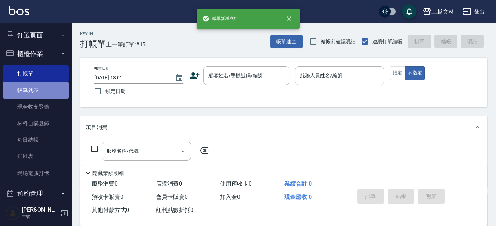
click at [54, 89] on link "帳單列表" at bounding box center [36, 90] width 66 height 16
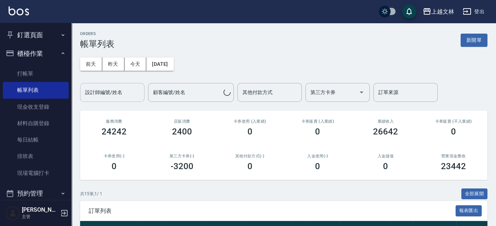
click at [115, 91] on div "設計師編號/姓名 設計師編號/姓名" at bounding box center [112, 92] width 64 height 19
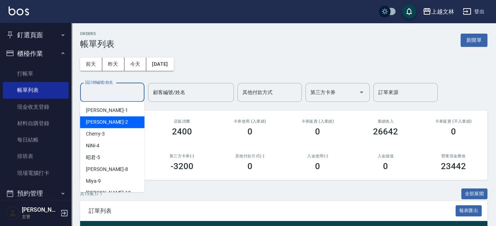
click at [128, 127] on div "[PERSON_NAME] -2" at bounding box center [112, 122] width 64 height 12
type input "[PERSON_NAME]-2"
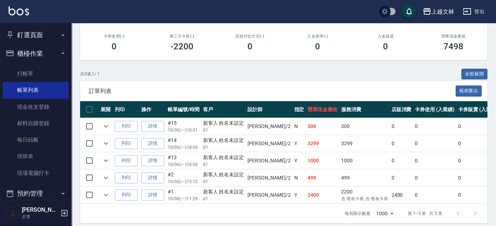
scroll to position [129, 0]
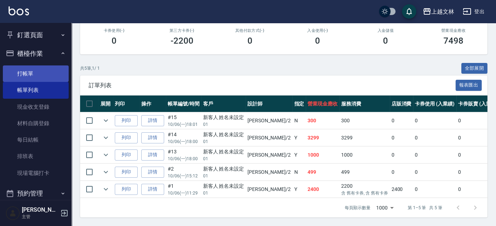
click at [25, 71] on link "打帳單" at bounding box center [36, 73] width 66 height 16
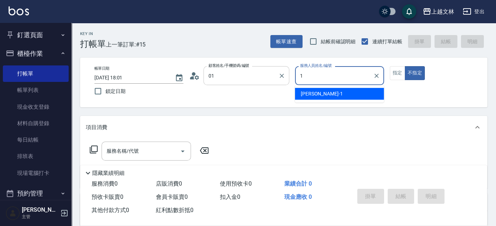
type input "新客人 姓名未設定/01/null"
type input "July-13"
type button "false"
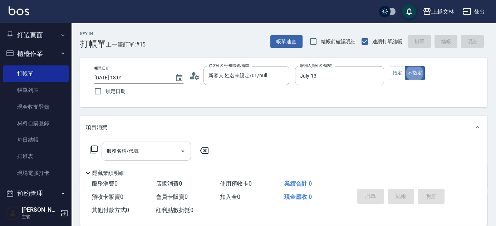
click at [133, 144] on div "服務名稱/代號" at bounding box center [145, 151] width 89 height 19
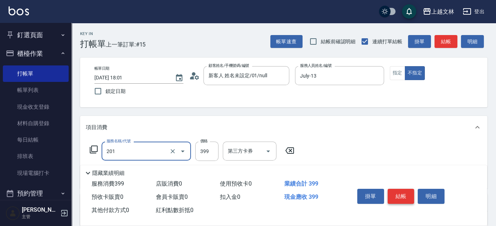
type input "B級單剪(201)"
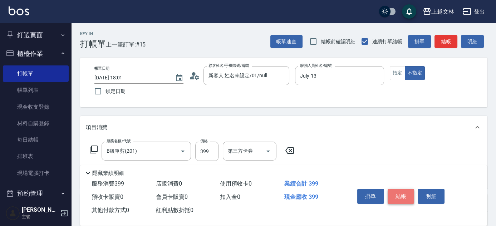
click at [409, 193] on button "結帳" at bounding box center [400, 196] width 27 height 15
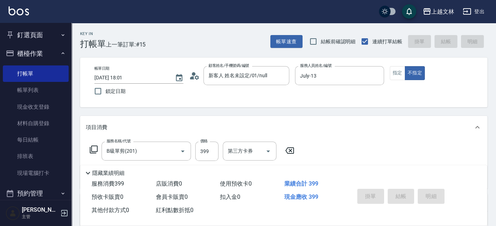
type input "[DATE] 18:04"
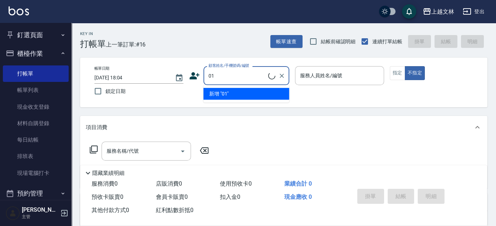
type input "01"
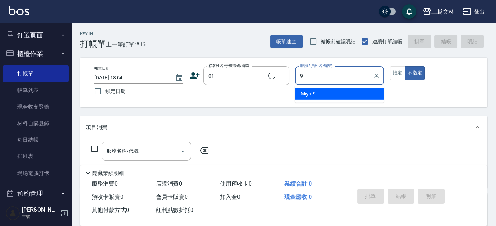
type input "9"
type input "新客人 姓名未設定/01/null"
type input "Miya-9"
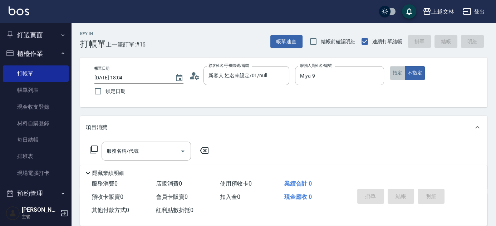
click at [396, 68] on button "指定" at bounding box center [397, 73] width 15 height 14
click at [90, 148] on icon at bounding box center [93, 149] width 9 height 9
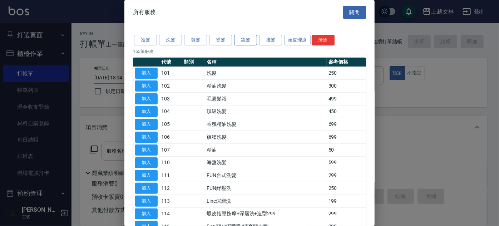
click at [247, 37] on button "染髮" at bounding box center [245, 40] width 23 height 11
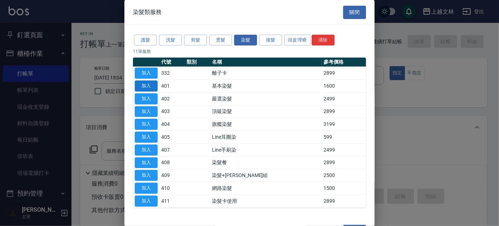
click at [147, 83] on button "加入" at bounding box center [146, 85] width 23 height 11
type input "基本染髮(401)"
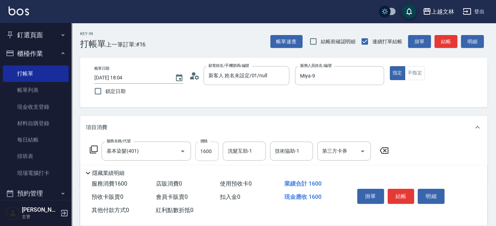
click at [202, 155] on input "1600" at bounding box center [206, 151] width 23 height 19
type input "1500"
click at [399, 192] on button "結帳" at bounding box center [400, 196] width 27 height 15
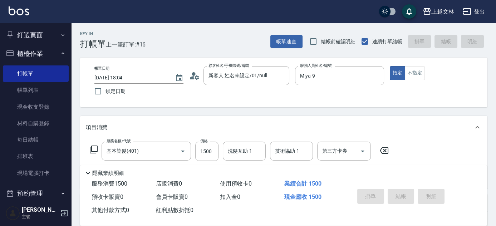
type input "[DATE] 18:18"
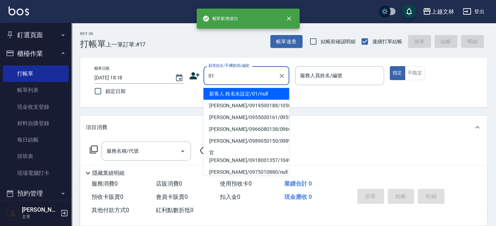
type input "01"
type input "9"
type input "新客人 姓名未設定/01/null"
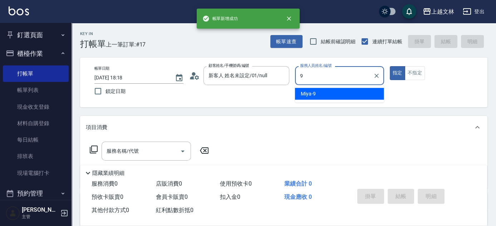
type input "Miya-9"
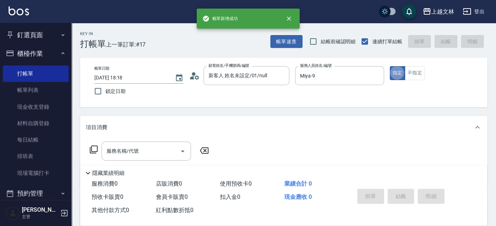
type button "true"
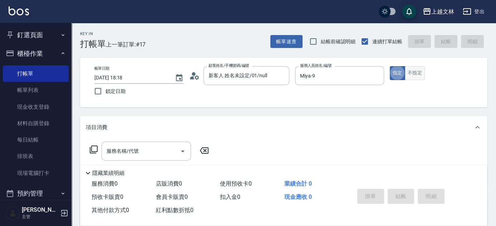
click at [415, 73] on button "不指定" at bounding box center [415, 73] width 20 height 14
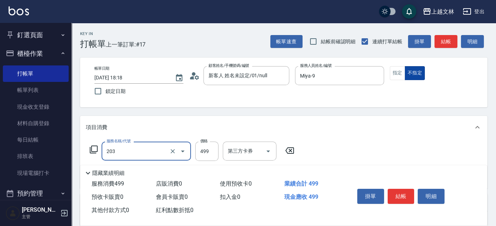
type input "B級洗+剪(203)"
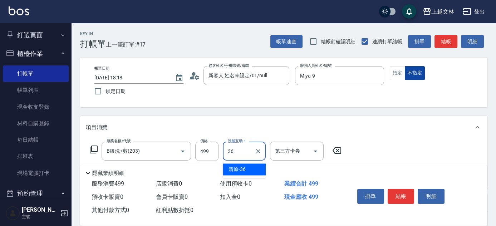
type input "清原-36"
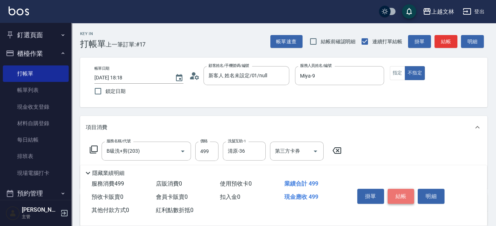
click at [402, 194] on button "結帳" at bounding box center [400, 196] width 27 height 15
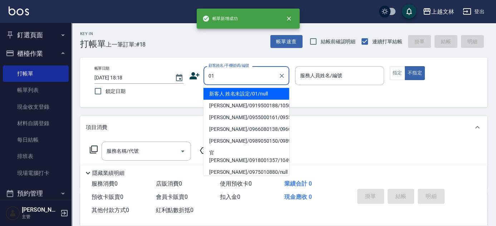
type input "01"
type input "9"
type input "新客人 姓名未設定/01/null"
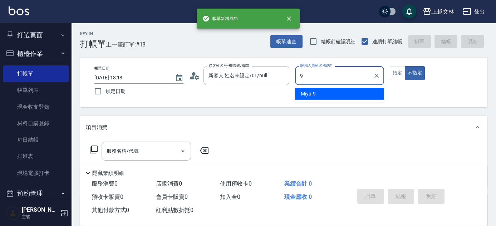
type input "Miya-9"
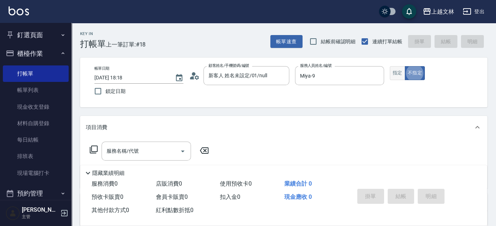
click at [400, 72] on button "指定" at bounding box center [397, 73] width 15 height 14
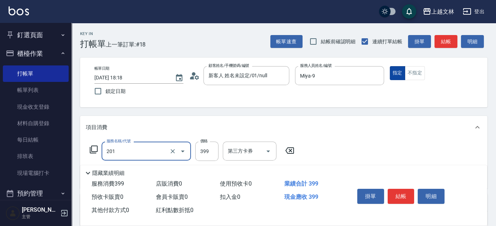
type input "B級單剪(201)"
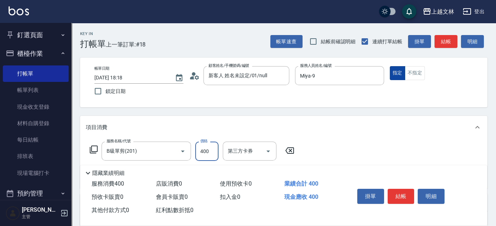
type input "400"
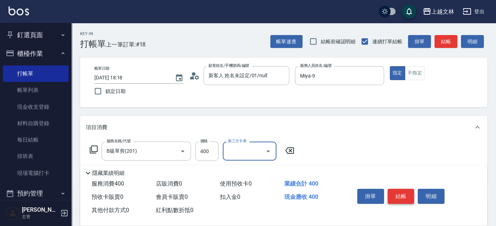
click at [407, 192] on button "結帳" at bounding box center [400, 196] width 27 height 15
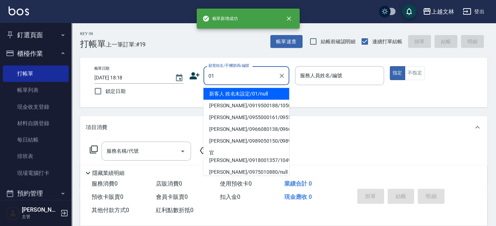
type input "01"
type input "9"
type input "新客人 姓名未設定/01/null"
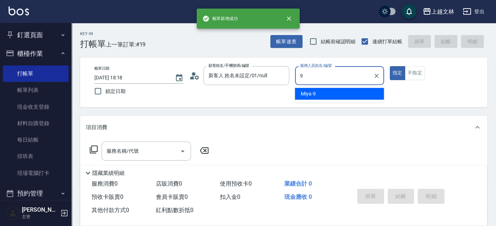
type input "Miya-9"
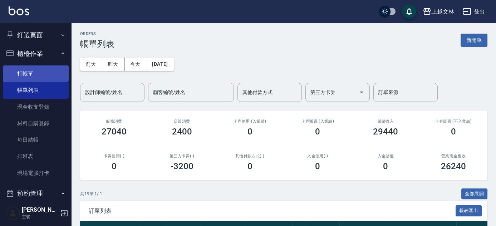
click at [23, 73] on link "打帳單" at bounding box center [36, 73] width 66 height 16
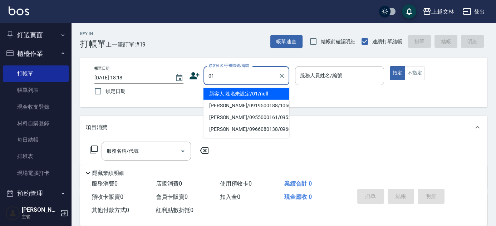
type input "01"
type input "9"
type input "新客人 姓名未設定/01/null"
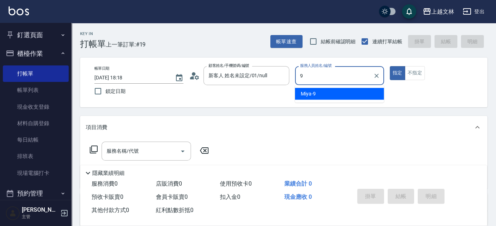
type input "Miya-9"
type button "true"
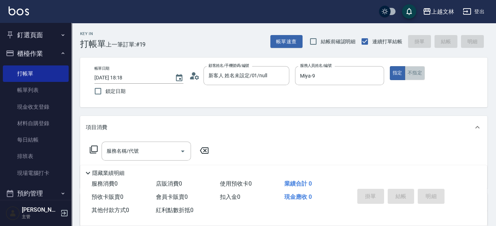
click at [415, 74] on button "不指定" at bounding box center [415, 73] width 20 height 14
type button "false"
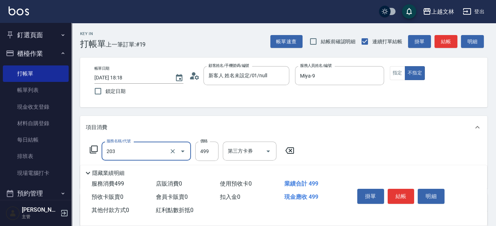
type input "B級洗+剪(203)"
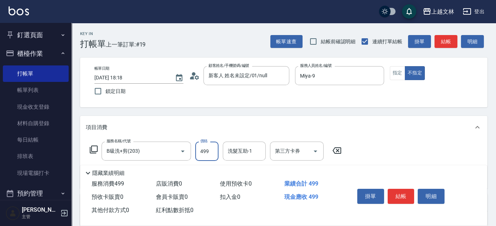
scroll to position [44, 0]
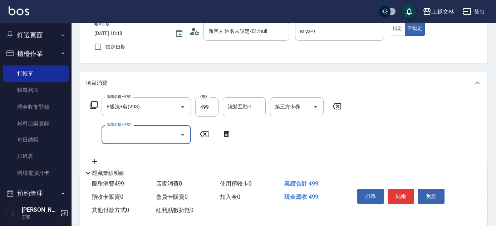
click at [163, 129] on input "服務名稱/代號" at bounding box center [141, 134] width 72 height 13
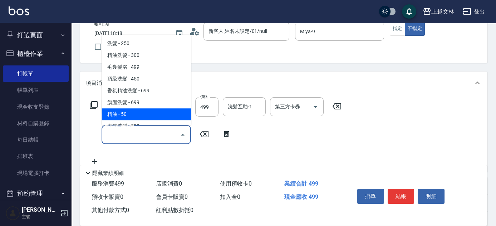
click at [164, 111] on span "精油 - 50" at bounding box center [145, 114] width 89 height 12
type input "精油(107)"
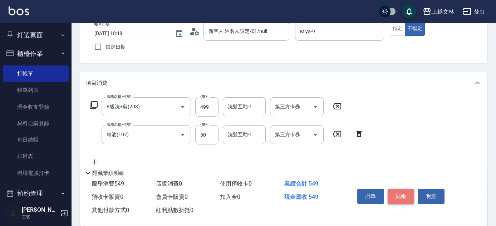
click at [405, 192] on button "結帳" at bounding box center [400, 196] width 27 height 15
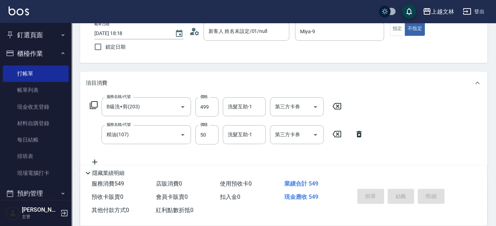
type input "[DATE] 18:19"
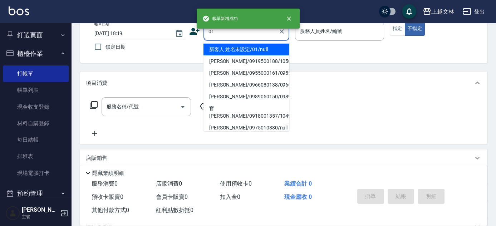
type input "01"
type input "9"
type input "新客人 姓名未設定/01/null"
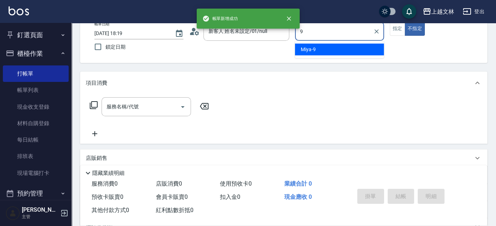
type input "Miya-9"
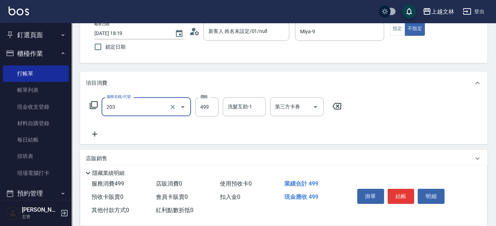
type input "B級洗+剪(203)"
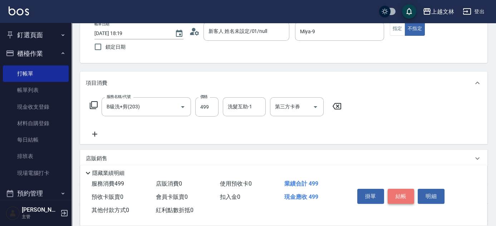
click at [412, 194] on button "結帳" at bounding box center [400, 196] width 27 height 15
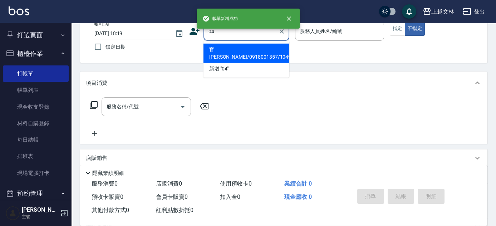
type input "官[PERSON_NAME]/0918001357/1049"
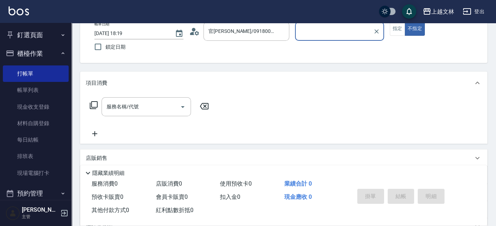
type input "[PERSON_NAME]-10"
click at [377, 31] on icon "Clear" at bounding box center [376, 31] width 7 height 7
click at [282, 31] on icon "Clear" at bounding box center [281, 31] width 4 height 4
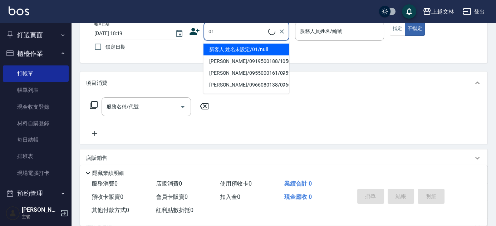
type input "01"
type input "9"
type input "新客人 姓名未設定/01/null"
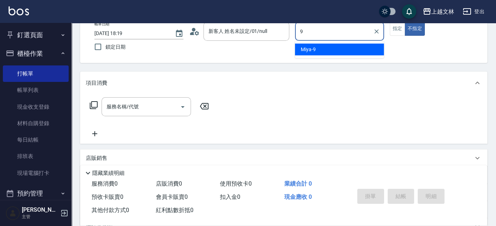
type input "Miya-9"
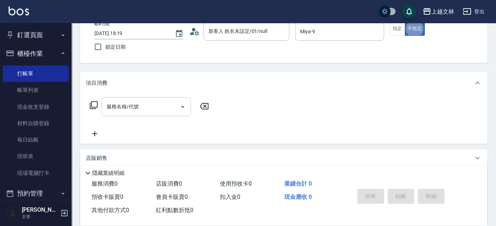
click at [168, 108] on input "服務名稱/代號" at bounding box center [141, 106] width 72 height 13
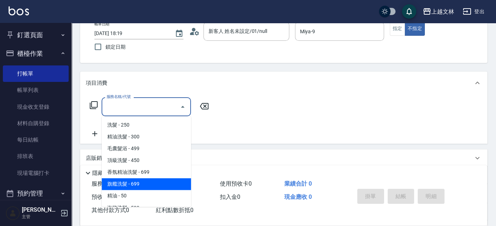
click at [142, 181] on span "旗艦洗髮 - 699" at bounding box center [145, 184] width 89 height 12
type input "旗艦洗髮(106)"
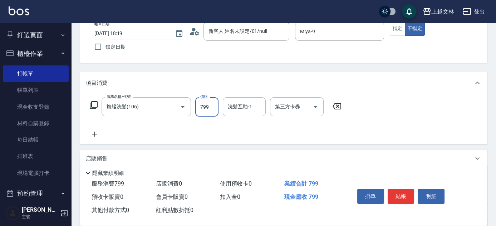
type input "799"
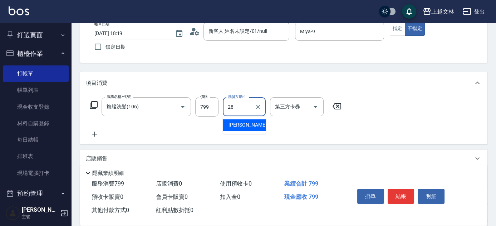
type input "[PERSON_NAME]-28"
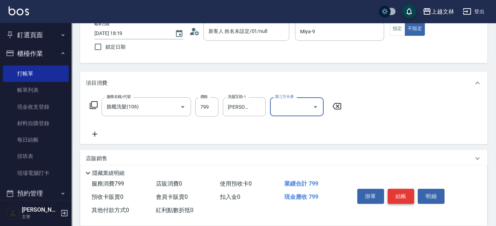
click at [403, 195] on button "結帳" at bounding box center [400, 196] width 27 height 15
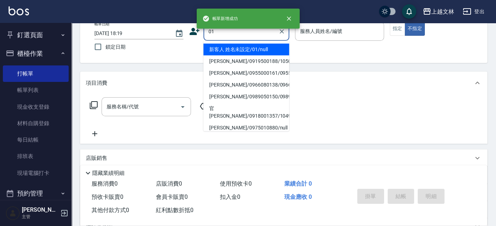
type input "01"
type input "9"
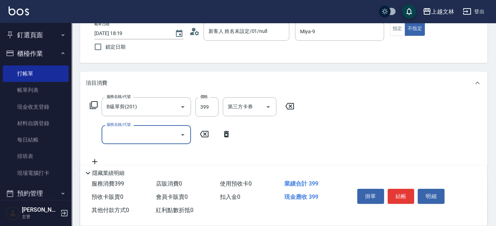
click at [129, 130] on input "服務名稱/代號" at bounding box center [141, 134] width 72 height 13
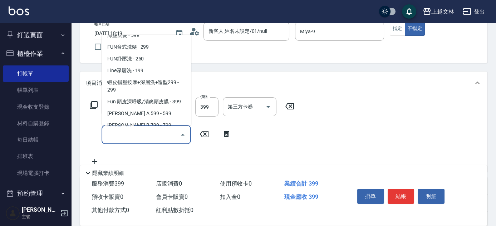
scroll to position [108, 0]
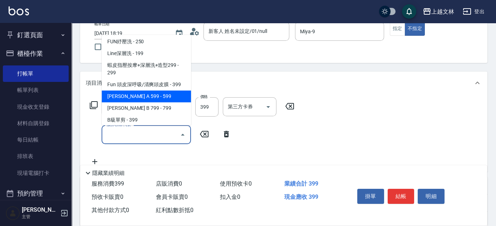
click at [161, 91] on span "[PERSON_NAME] A 599 - 599" at bounding box center [145, 96] width 89 height 12
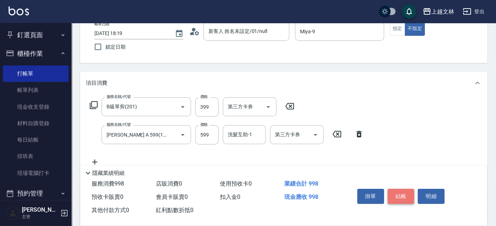
click at [399, 191] on button "結帳" at bounding box center [400, 196] width 27 height 15
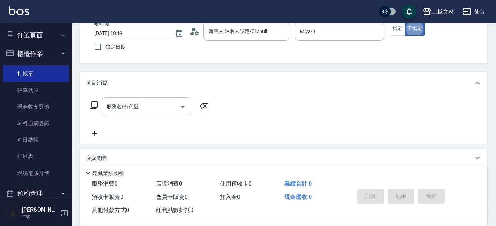
click at [143, 108] on input "服務名稱/代號" at bounding box center [141, 106] width 72 height 13
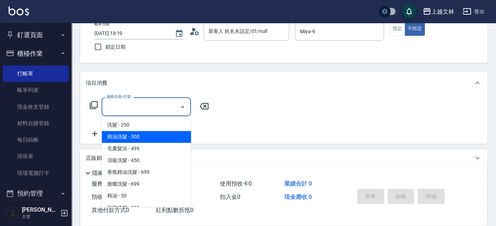
click at [152, 139] on span "精油洗髮 - 300" at bounding box center [145, 137] width 89 height 12
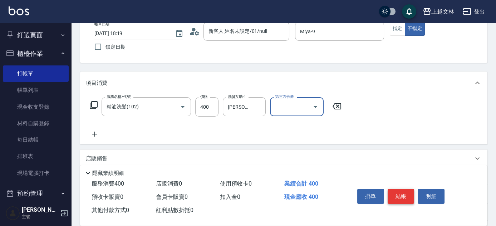
click at [401, 189] on button "結帳" at bounding box center [400, 196] width 27 height 15
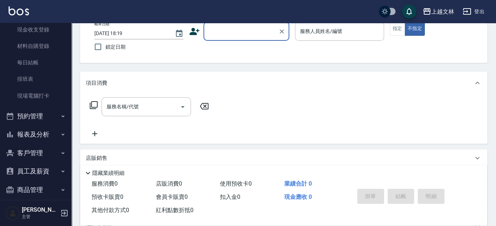
scroll to position [103, 0]
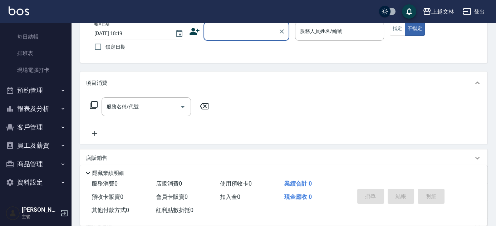
click at [51, 108] on button "報表及分析" at bounding box center [36, 108] width 66 height 19
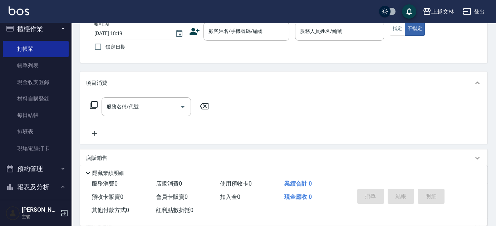
scroll to position [0, 0]
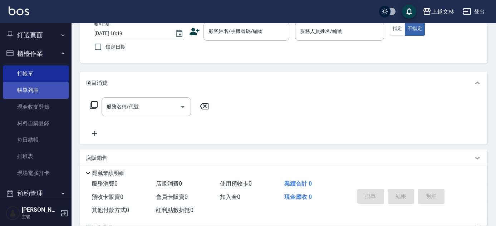
click at [45, 97] on link "帳單列表" at bounding box center [36, 90] width 66 height 16
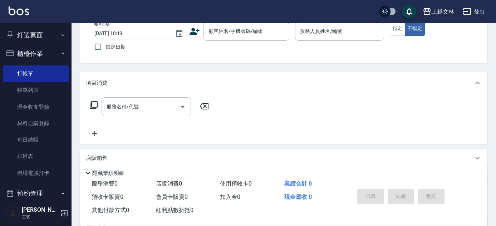
click at [36, 89] on link "帳單列表" at bounding box center [36, 90] width 66 height 16
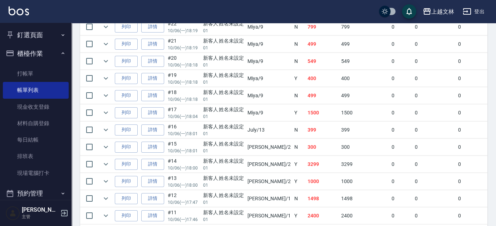
scroll to position [254, 0]
click at [155, 112] on link "詳情" at bounding box center [152, 111] width 23 height 11
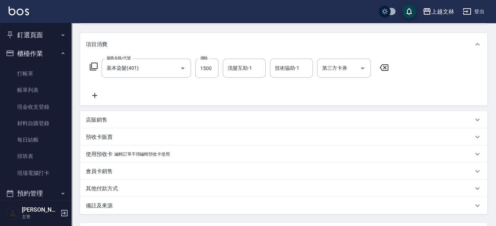
scroll to position [86, 0]
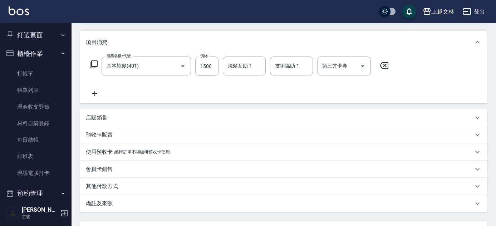
click at [440, 120] on div "店販銷售" at bounding box center [279, 118] width 387 height 8
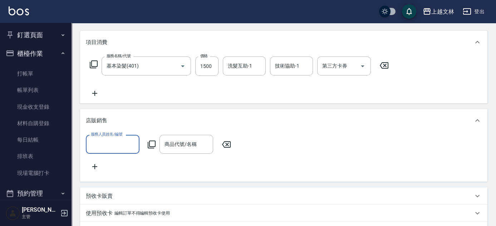
scroll to position [0, 0]
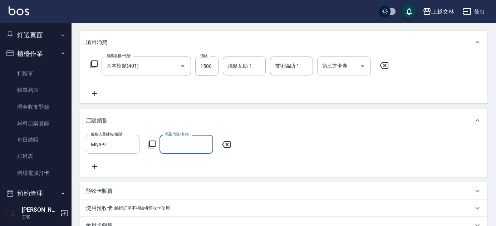
click at [151, 147] on icon at bounding box center [151, 144] width 9 height 9
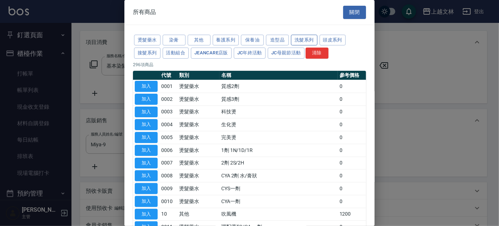
click at [312, 38] on button "洗髮系列" at bounding box center [304, 40] width 26 height 11
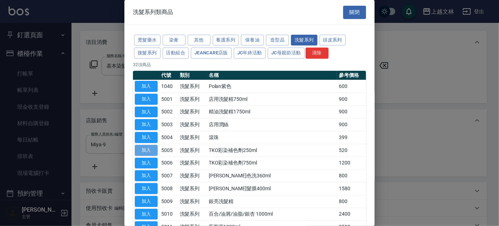
click at [146, 146] on button "加入" at bounding box center [146, 150] width 23 height 11
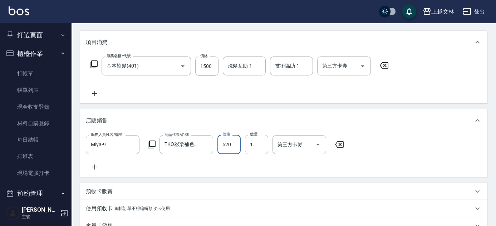
click at [231, 148] on input "520" at bounding box center [228, 144] width 23 height 19
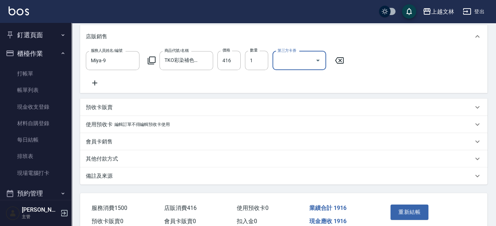
scroll to position [201, 0]
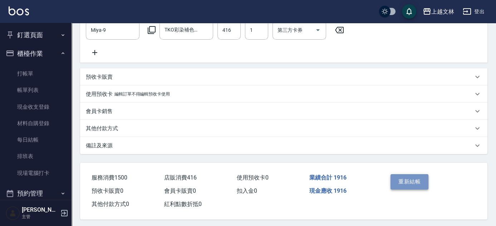
click at [419, 182] on button "重新結帳" at bounding box center [409, 181] width 38 height 15
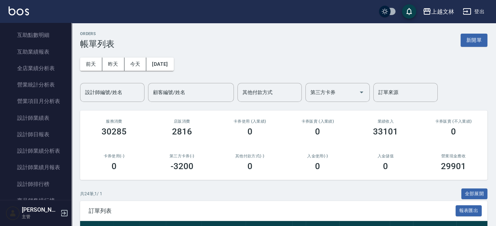
scroll to position [298, 0]
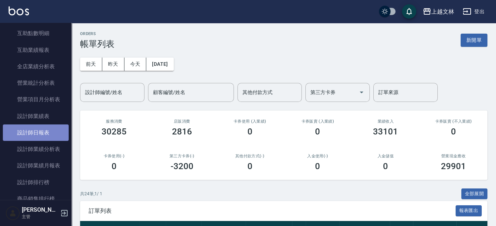
click at [44, 133] on link "設計師日報表" at bounding box center [36, 132] width 66 height 16
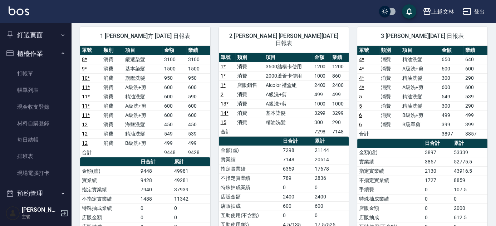
scroll to position [314, 0]
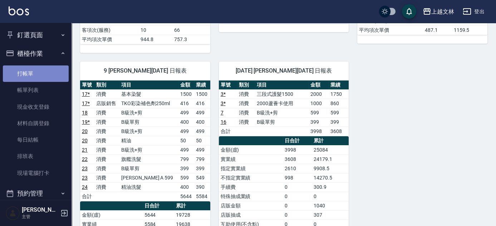
click at [41, 67] on link "打帳單" at bounding box center [36, 73] width 66 height 16
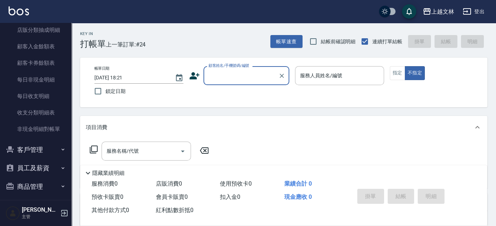
scroll to position [555, 0]
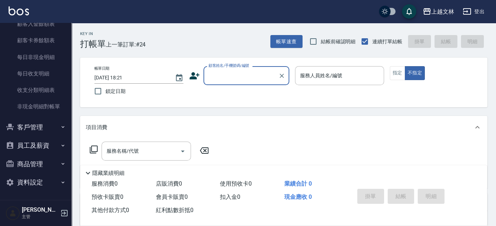
click at [33, 162] on button "商品管理" at bounding box center [36, 164] width 66 height 19
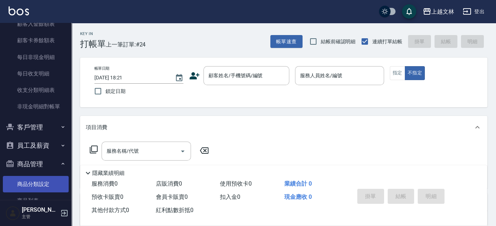
click at [46, 183] on link "商品分類設定" at bounding box center [36, 184] width 66 height 16
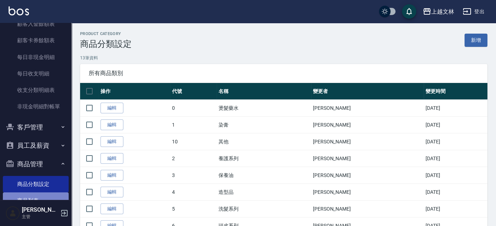
click at [53, 197] on link "商品列表" at bounding box center [36, 200] width 66 height 16
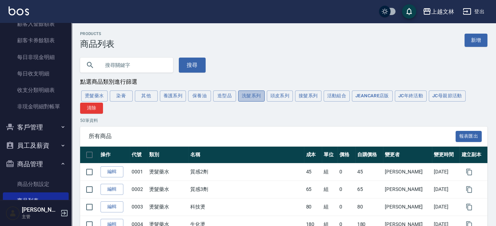
click at [249, 95] on button "洗髮系列" at bounding box center [251, 95] width 26 height 11
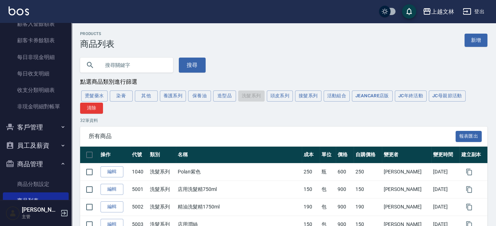
click at [257, 96] on div "燙髮藥水 染膏 其他 養護系列 保養油 造型品 洗髮系列 頭皮系列 接髮系列 活動組合 JeanCare店販 JC年終活動 JC母親節活動 清除" at bounding box center [283, 101] width 407 height 24
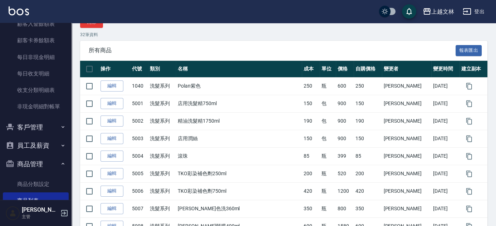
scroll to position [60, 0]
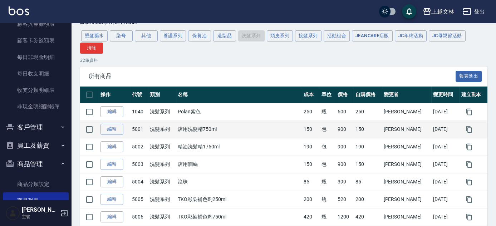
drag, startPoint x: 123, startPoint y: 150, endPoint x: 289, endPoint y: 137, distance: 166.0
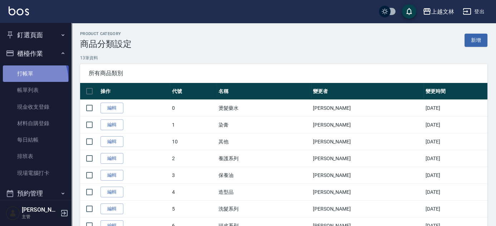
click at [24, 80] on link "打帳單" at bounding box center [36, 73] width 66 height 16
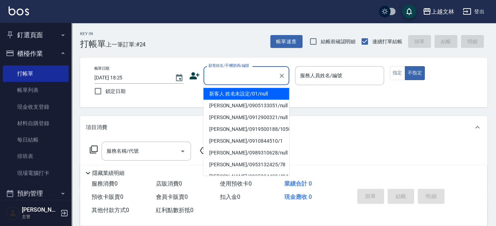
click at [260, 73] on input "顧客姓名/手機號碼/編號" at bounding box center [241, 75] width 69 height 13
click at [266, 93] on li "新客人 姓名未設定/01/null" at bounding box center [246, 94] width 86 height 12
click at [319, 77] on label "服務人員姓名/編號" at bounding box center [321, 75] width 42 height 7
click at [319, 77] on input "服務人員姓名/編號" at bounding box center [339, 75] width 83 height 13
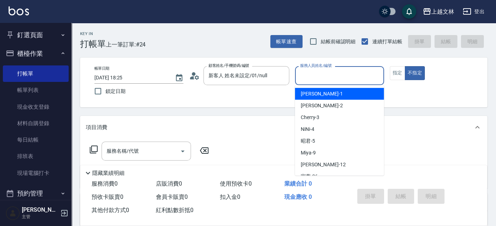
click at [340, 78] on input "服務人員姓名/編號" at bounding box center [339, 75] width 83 height 13
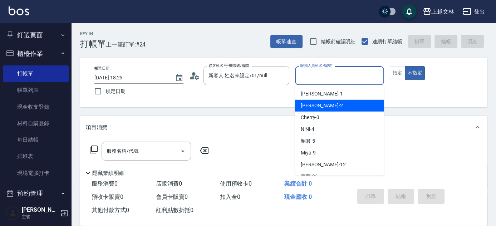
click at [341, 103] on div "[PERSON_NAME] -2" at bounding box center [339, 106] width 89 height 12
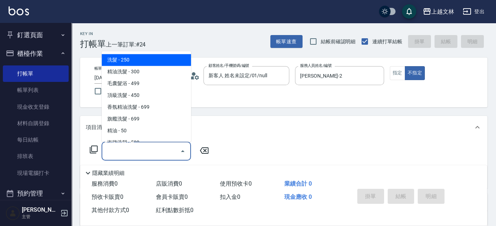
click at [173, 149] on input "服務名稱/代號" at bounding box center [141, 151] width 72 height 13
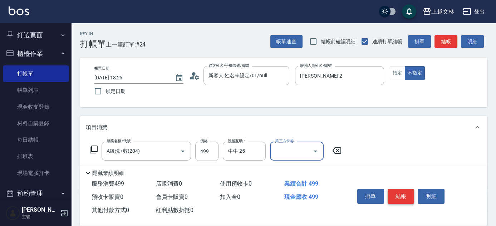
click at [401, 192] on button "結帳" at bounding box center [400, 196] width 27 height 15
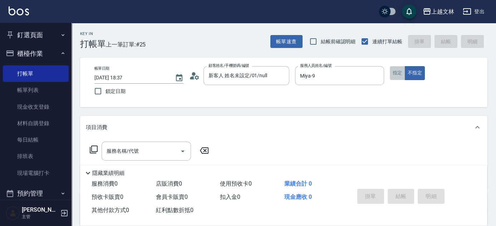
click at [398, 74] on button "指定" at bounding box center [397, 73] width 15 height 14
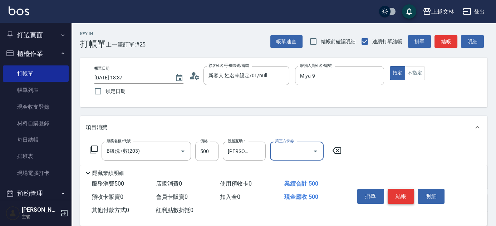
click at [402, 193] on button "結帳" at bounding box center [400, 196] width 27 height 15
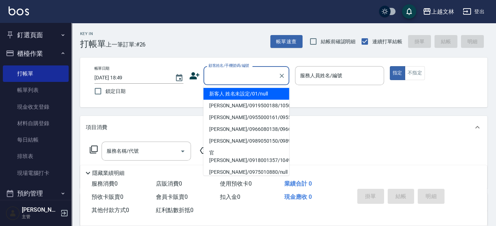
click at [241, 77] on input "顧客姓名/手機號碼/編號" at bounding box center [241, 75] width 69 height 13
click at [249, 90] on li "新客人 姓名未設定/01/null" at bounding box center [246, 94] width 86 height 12
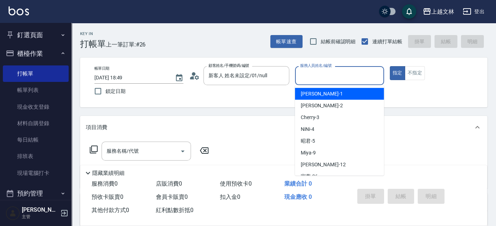
click at [359, 76] on input "服務人員姓名/編號" at bounding box center [339, 75] width 83 height 13
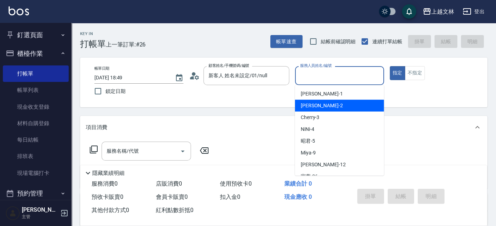
drag, startPoint x: 355, startPoint y: 106, endPoint x: 359, endPoint y: 107, distance: 3.6
click at [355, 106] on div "[PERSON_NAME] -2" at bounding box center [339, 106] width 89 height 12
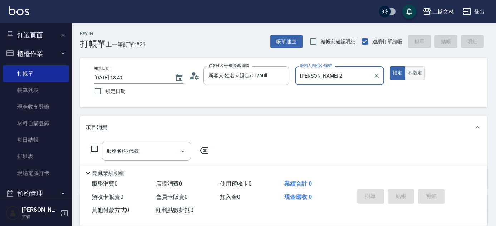
click at [415, 73] on button "不指定" at bounding box center [415, 73] width 20 height 14
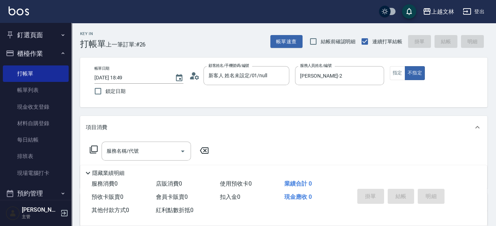
click at [94, 147] on icon at bounding box center [93, 149] width 9 height 9
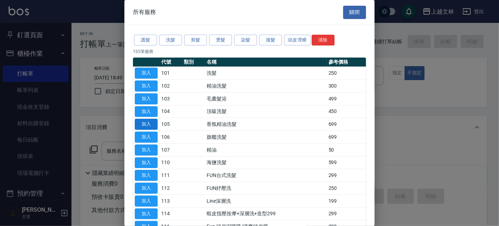
click at [148, 122] on button "加入" at bounding box center [146, 124] width 23 height 11
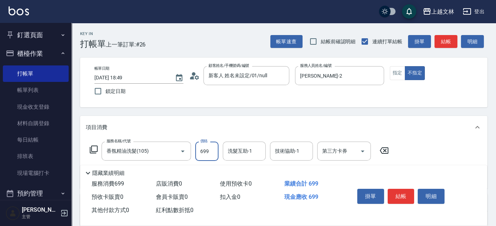
click at [209, 152] on input "699" at bounding box center [206, 151] width 23 height 19
click at [404, 192] on button "結帳" at bounding box center [400, 196] width 27 height 15
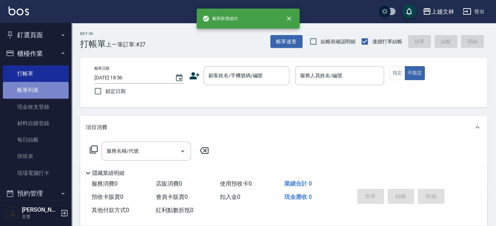
click at [40, 92] on link "帳單列表" at bounding box center [36, 90] width 66 height 16
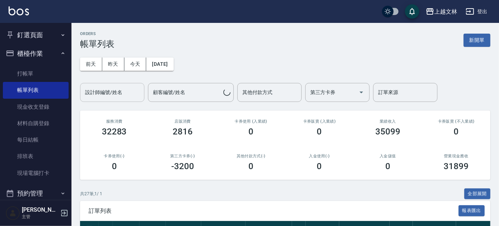
click at [113, 93] on input "設計師編號/姓名" at bounding box center [112, 92] width 58 height 13
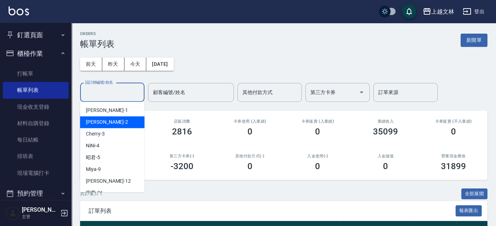
click at [118, 124] on div "[PERSON_NAME] -2" at bounding box center [112, 122] width 64 height 12
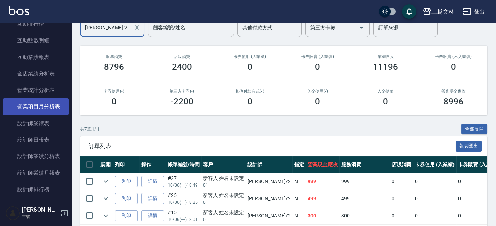
scroll to position [325, 0]
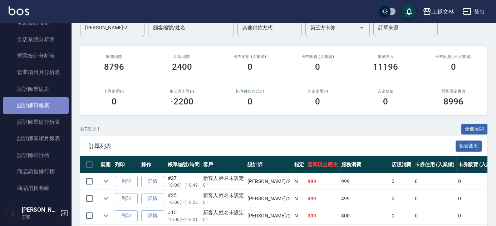
click at [44, 104] on link "設計師日報表" at bounding box center [36, 105] width 66 height 16
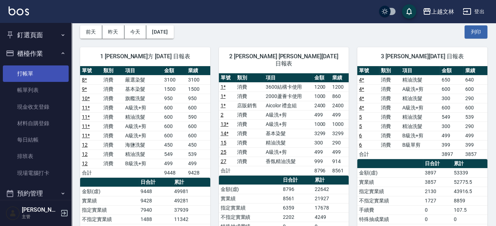
click at [54, 68] on link "打帳單" at bounding box center [36, 73] width 66 height 16
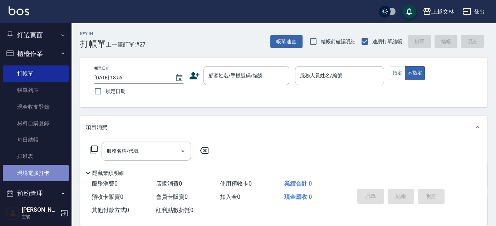
click at [37, 167] on link "現場電腦打卡" at bounding box center [36, 173] width 66 height 16
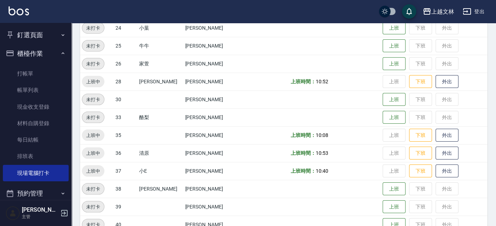
scroll to position [277, 0]
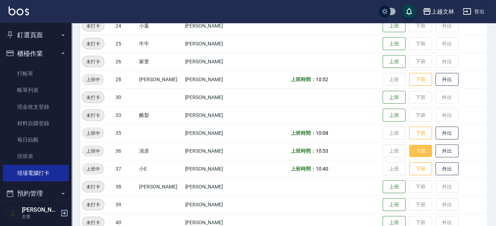
click at [419, 153] on button "下班" at bounding box center [420, 151] width 23 height 13
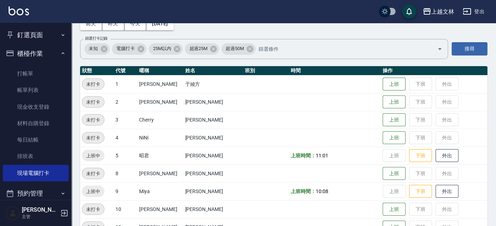
scroll to position [18, 0]
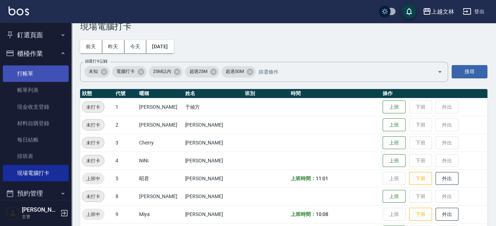
click at [24, 79] on link "打帳單" at bounding box center [36, 73] width 66 height 16
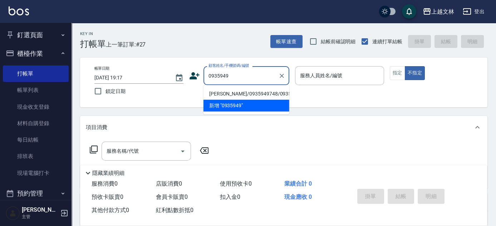
click at [217, 96] on li "[PERSON_NAME]/0935949748/0935949748" at bounding box center [246, 94] width 86 height 12
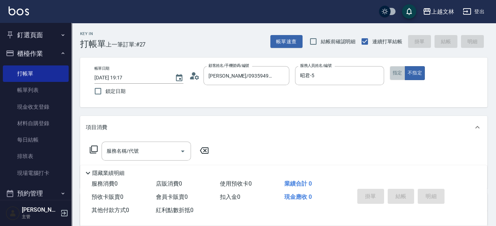
click at [393, 74] on button "指定" at bounding box center [397, 73] width 15 height 14
click at [121, 154] on input "服務名稱/代號" at bounding box center [141, 151] width 72 height 13
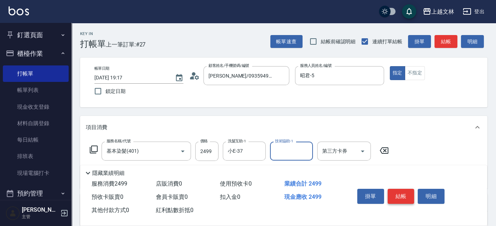
click at [395, 197] on button "結帳" at bounding box center [400, 196] width 27 height 15
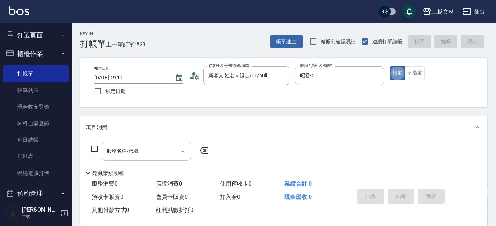
click at [137, 157] on input "服務名稱/代號" at bounding box center [141, 151] width 72 height 13
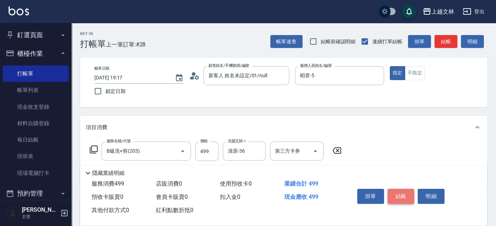
click at [401, 193] on button "結帳" at bounding box center [400, 196] width 27 height 15
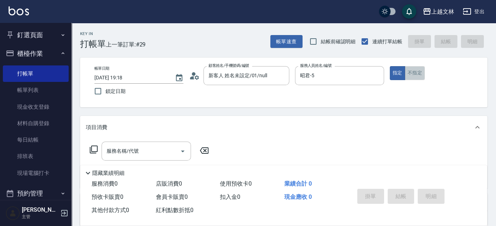
click at [420, 75] on button "不指定" at bounding box center [415, 73] width 20 height 14
click at [141, 153] on input "服務名稱/代號" at bounding box center [141, 151] width 72 height 13
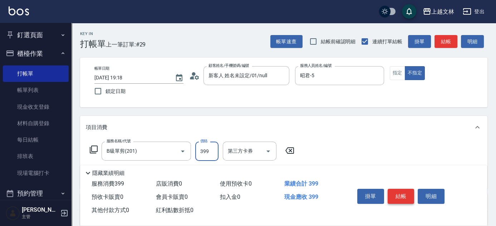
click at [402, 198] on button "結帳" at bounding box center [400, 196] width 27 height 15
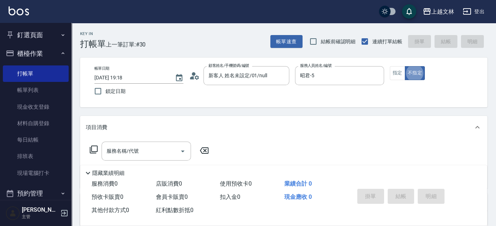
click at [94, 151] on icon at bounding box center [93, 149] width 9 height 9
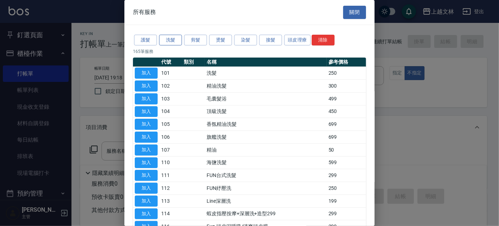
click at [174, 41] on button "洗髮" at bounding box center [170, 40] width 23 height 11
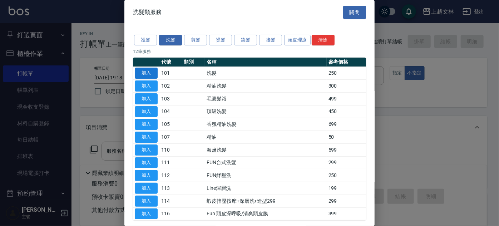
click at [149, 75] on button "加入" at bounding box center [146, 73] width 23 height 11
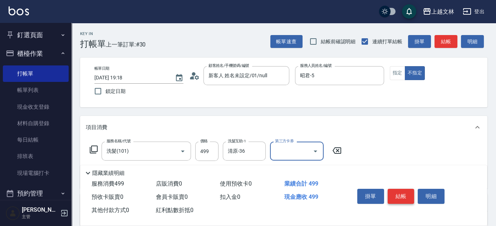
click at [401, 196] on button "結帳" at bounding box center [400, 196] width 27 height 15
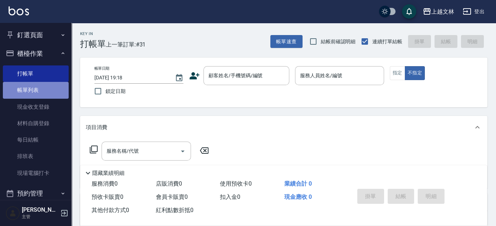
click at [45, 92] on link "帳單列表" at bounding box center [36, 90] width 66 height 16
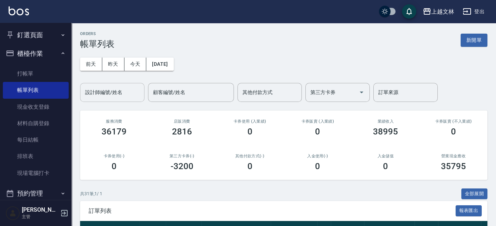
click at [122, 92] on input "設計師編號/姓名" at bounding box center [112, 92] width 58 height 13
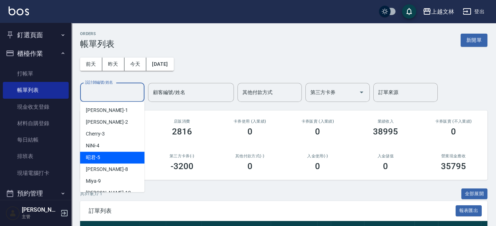
click at [101, 157] on div "昭君 -5" at bounding box center [112, 158] width 64 height 12
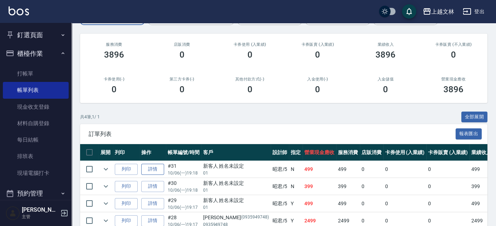
scroll to position [97, 0]
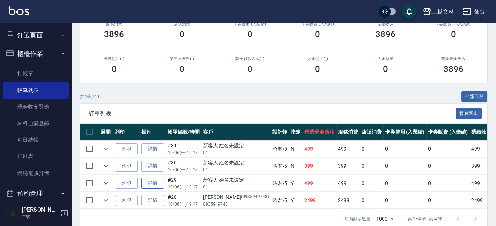
click at [154, 184] on link "詳情" at bounding box center [152, 183] width 23 height 11
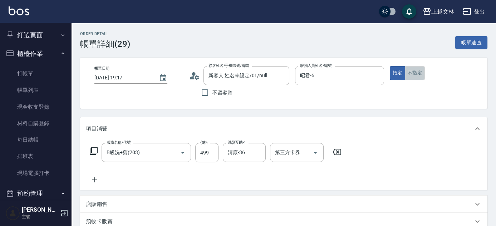
click at [413, 78] on button "不指定" at bounding box center [415, 73] width 20 height 14
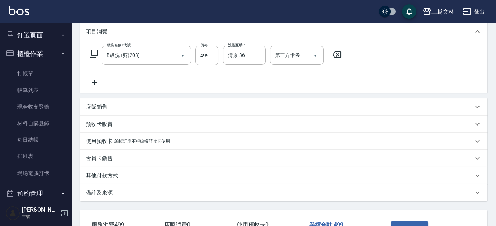
scroll to position [149, 0]
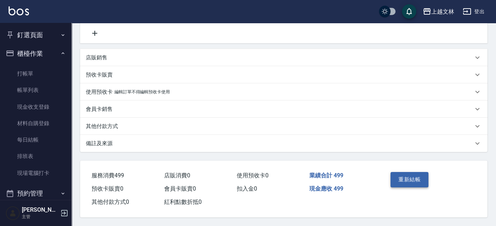
click at [401, 178] on button "重新結帳" at bounding box center [409, 179] width 38 height 15
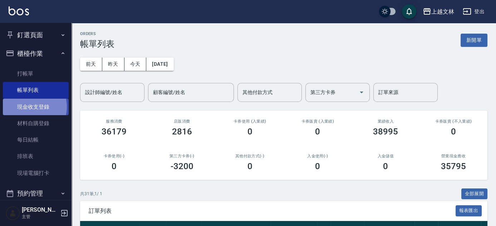
click at [28, 106] on link "現金收支登錄" at bounding box center [36, 107] width 66 height 16
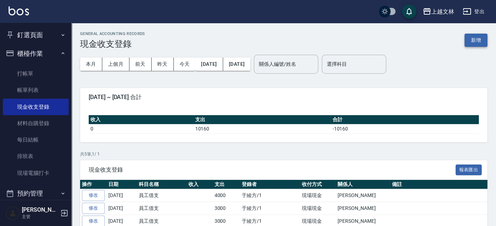
click at [476, 41] on button "新增" at bounding box center [475, 40] width 23 height 13
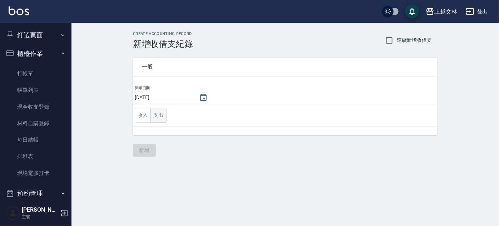
click at [163, 116] on button "支出" at bounding box center [158, 115] width 16 height 15
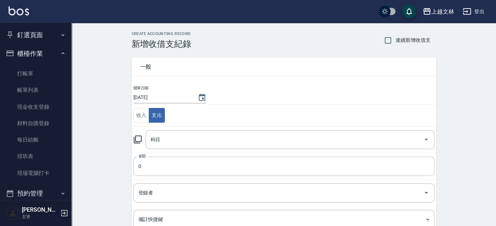
click at [138, 140] on icon at bounding box center [137, 139] width 9 height 9
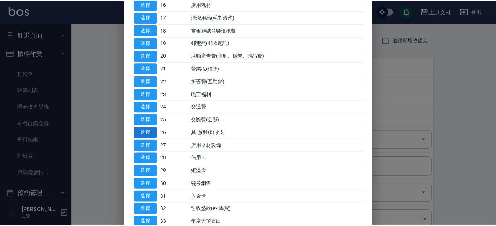
scroll to position [260, 0]
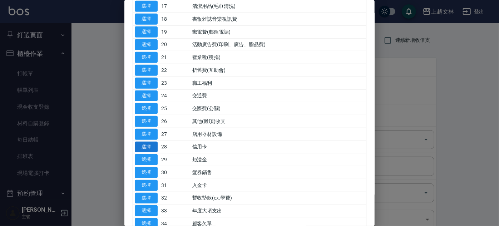
click at [150, 145] on button "選擇" at bounding box center [146, 147] width 23 height 11
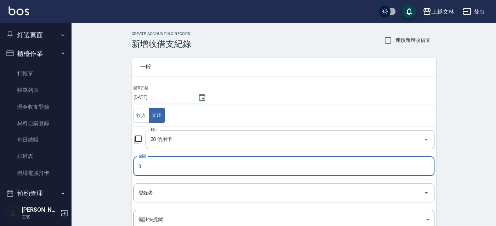
click at [165, 169] on input "0" at bounding box center [283, 166] width 301 height 19
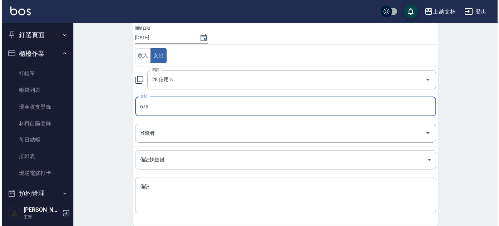
scroll to position [65, 0]
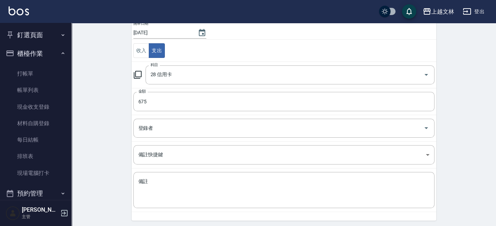
click at [138, 74] on icon at bounding box center [137, 74] width 9 height 9
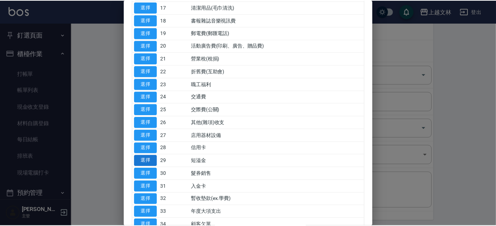
scroll to position [260, 0]
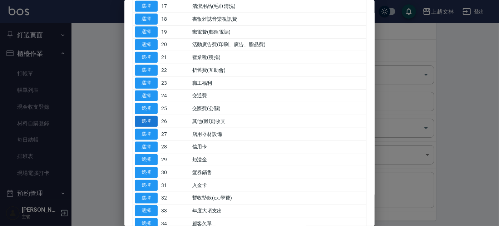
click at [147, 120] on button "選擇" at bounding box center [146, 121] width 23 height 11
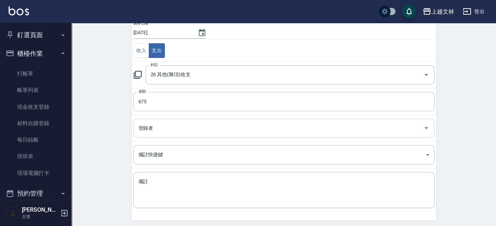
click at [167, 129] on input "登錄者" at bounding box center [279, 128] width 284 height 13
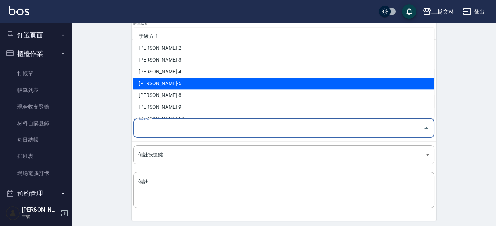
click at [165, 84] on li "[PERSON_NAME]-5" at bounding box center [283, 84] width 301 height 12
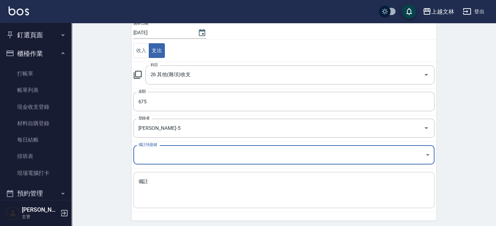
click at [178, 193] on textarea "備註" at bounding box center [283, 190] width 291 height 24
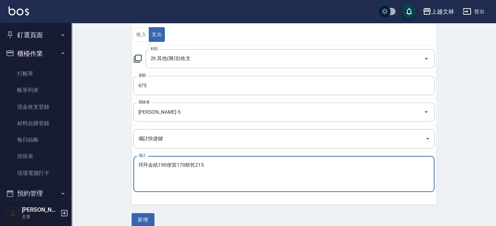
scroll to position [89, 0]
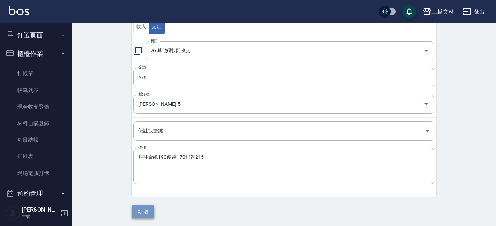
click at [148, 211] on button "新增" at bounding box center [143, 211] width 23 height 13
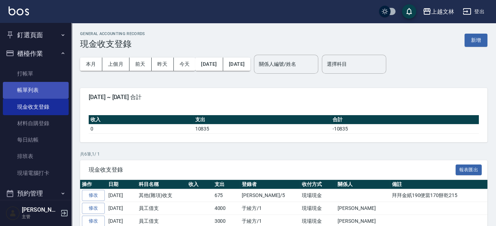
drag, startPoint x: 33, startPoint y: 93, endPoint x: 35, endPoint y: 88, distance: 5.2
click at [33, 93] on link "帳單列表" at bounding box center [36, 90] width 66 height 16
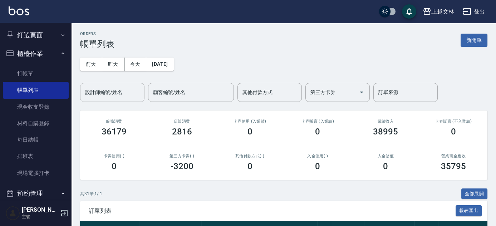
click at [111, 91] on div "設計師編號/姓名 設計師編號/姓名" at bounding box center [112, 92] width 64 height 19
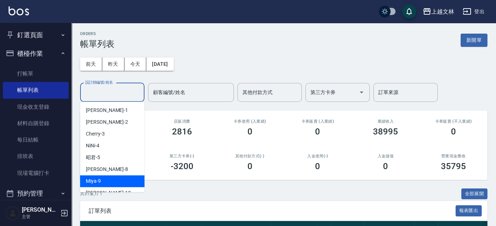
click at [109, 179] on div "Miya -9" at bounding box center [112, 181] width 64 height 12
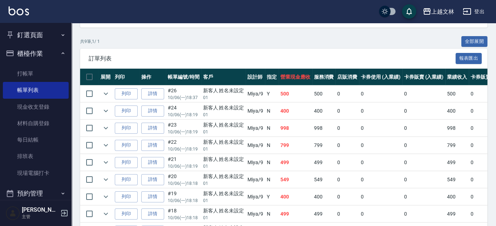
scroll to position [132, 0]
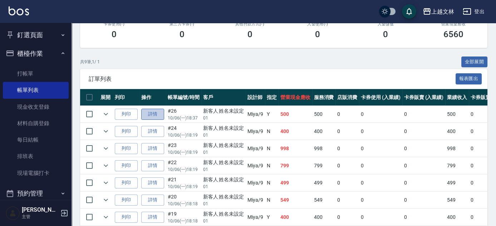
click at [152, 114] on link "詳情" at bounding box center [152, 114] width 23 height 11
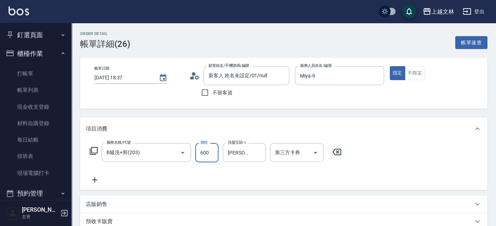
click at [311, 117] on div "Order detail 帳單詳細 (26) 帳單速查 帳單日期 [DATE] 18:37 顧客姓名/手機號碼/編號 新客人 姓名未設定/01/null 顧客…" at bounding box center [283, 198] width 424 height 350
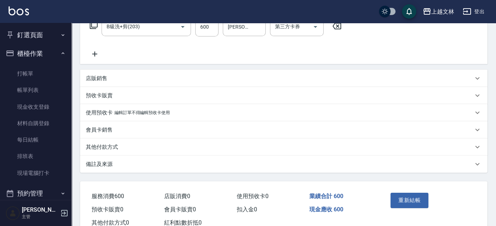
scroll to position [130, 0]
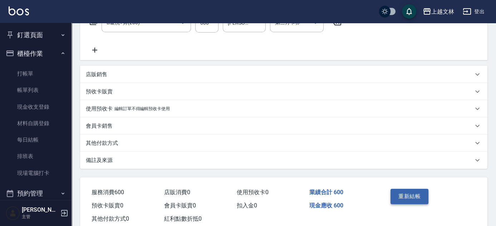
click at [401, 198] on button "重新結帳" at bounding box center [409, 196] width 38 height 15
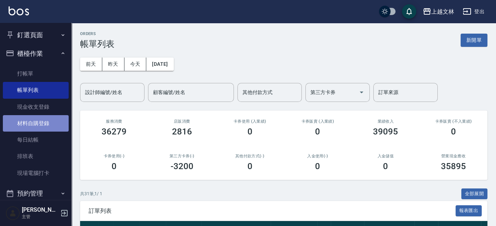
click at [36, 124] on link "材料自購登錄" at bounding box center [36, 123] width 66 height 16
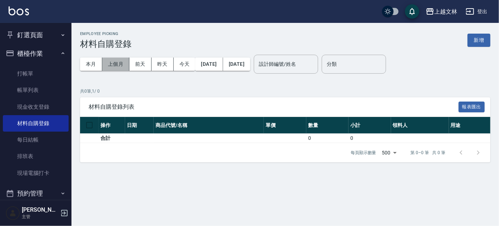
click at [124, 63] on button "上個月" at bounding box center [115, 64] width 27 height 13
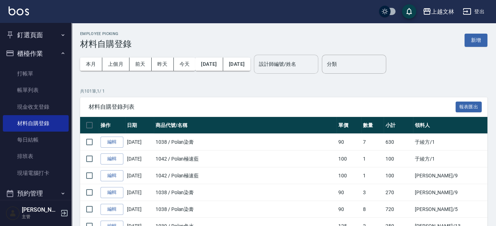
click at [307, 69] on input "設計師編號/姓名" at bounding box center [286, 64] width 58 height 13
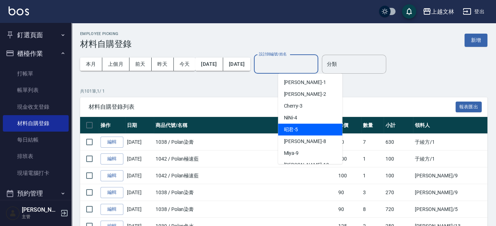
click at [292, 128] on span "昭君 -5" at bounding box center [290, 130] width 14 height 8
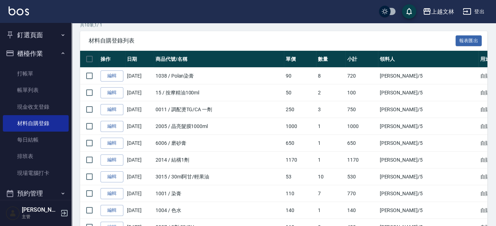
scroll to position [64, 0]
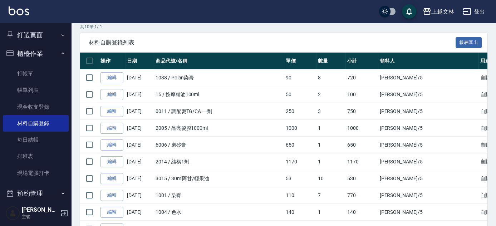
click at [37, 46] on button "櫃檯作業" at bounding box center [36, 53] width 66 height 19
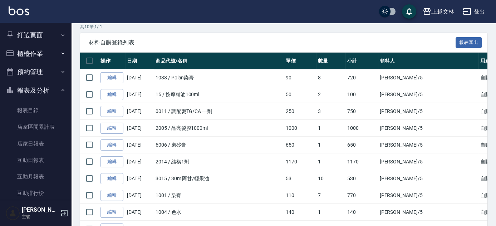
click at [37, 84] on button "報表及分析" at bounding box center [36, 90] width 66 height 19
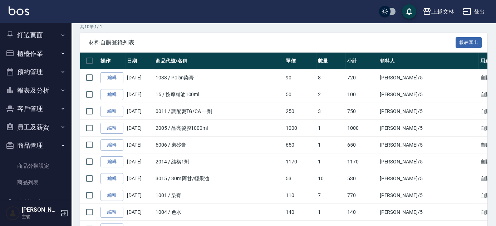
click at [57, 94] on button "報表及分析" at bounding box center [36, 90] width 66 height 19
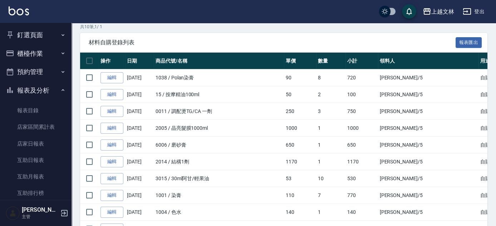
scroll to position [155, 0]
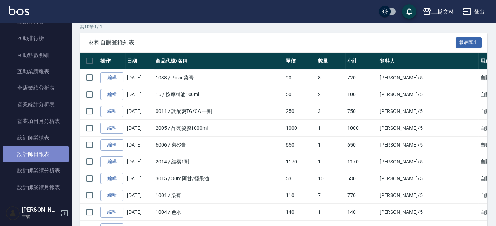
click at [59, 151] on link "設計師日報表" at bounding box center [36, 154] width 66 height 16
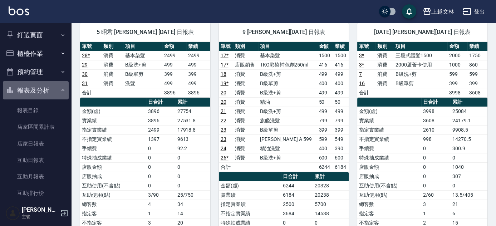
click at [38, 90] on button "報表及分析" at bounding box center [36, 90] width 66 height 19
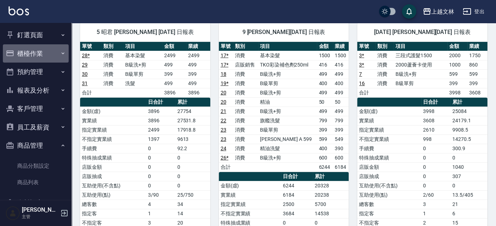
click at [41, 52] on button "櫃檯作業" at bounding box center [36, 53] width 66 height 19
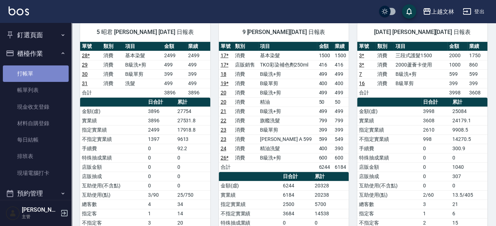
click at [41, 77] on link "打帳單" at bounding box center [36, 73] width 66 height 16
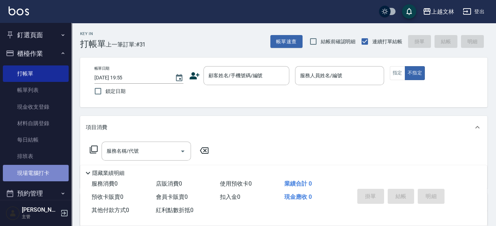
click at [38, 170] on link "現場電腦打卡" at bounding box center [36, 173] width 66 height 16
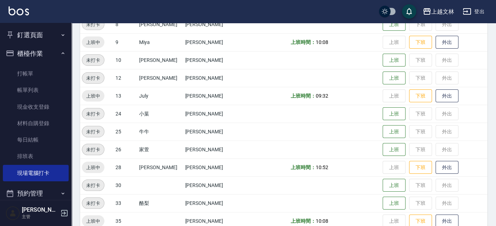
scroll to position [190, 0]
click at [415, 91] on button "下班" at bounding box center [420, 95] width 23 height 13
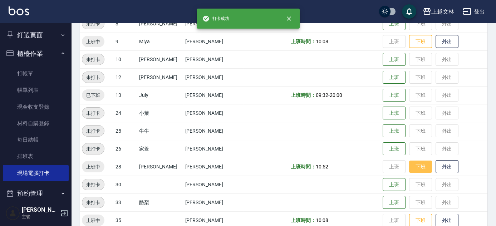
click at [417, 164] on button "下班" at bounding box center [420, 166] width 23 height 13
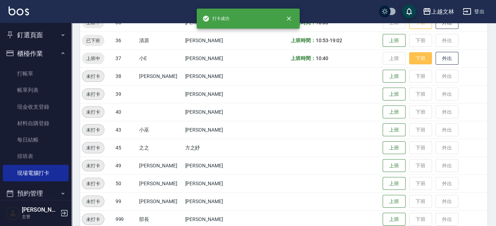
click at [409, 62] on button "下班" at bounding box center [420, 58] width 23 height 13
click at [412, 25] on button "下班" at bounding box center [420, 22] width 23 height 13
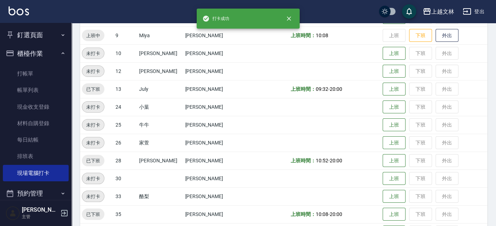
scroll to position [95, 0]
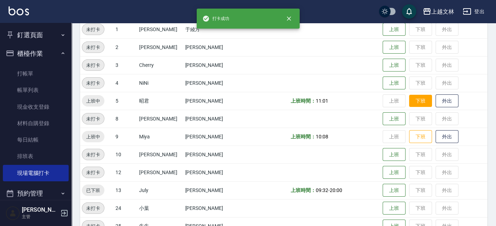
click at [409, 103] on button "下班" at bounding box center [420, 101] width 23 height 13
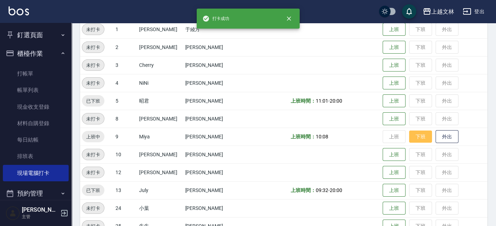
click at [411, 140] on button "下班" at bounding box center [420, 136] width 23 height 13
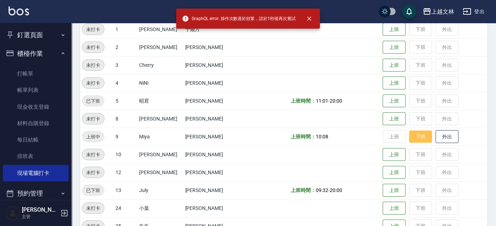
click at [412, 140] on button "下班" at bounding box center [420, 136] width 23 height 13
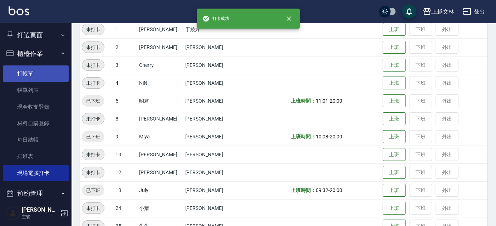
drag, startPoint x: 28, startPoint y: 69, endPoint x: 27, endPoint y: 77, distance: 7.5
click at [28, 69] on link "打帳單" at bounding box center [36, 73] width 66 height 16
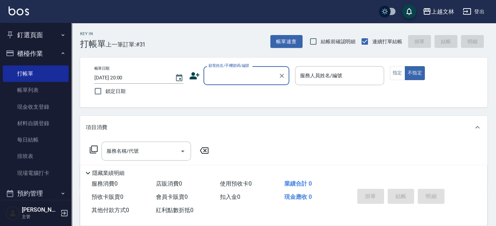
click at [26, 28] on button "釘選頁面" at bounding box center [36, 35] width 66 height 19
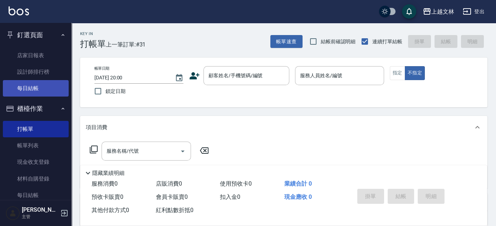
click at [26, 89] on link "每日結帳" at bounding box center [36, 88] width 66 height 16
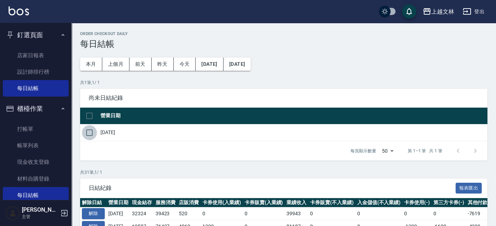
click at [89, 133] on input "checkbox" at bounding box center [89, 132] width 15 height 15
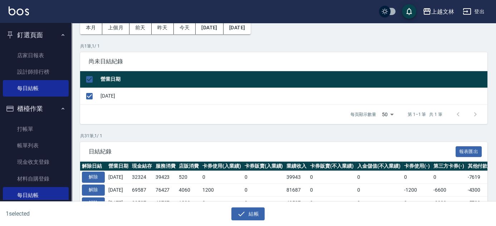
scroll to position [97, 0]
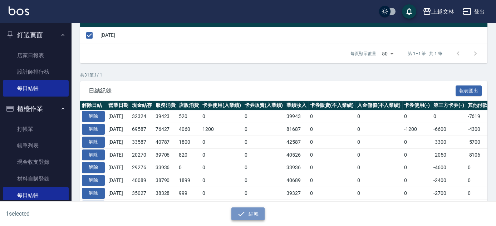
click at [251, 215] on button "結帳" at bounding box center [247, 213] width 33 height 13
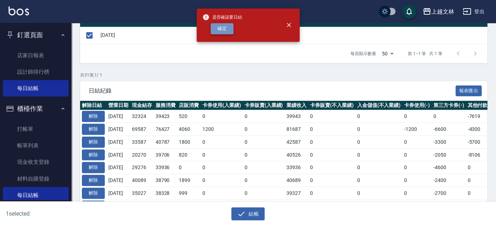
click at [218, 29] on button "確定" at bounding box center [221, 28] width 23 height 11
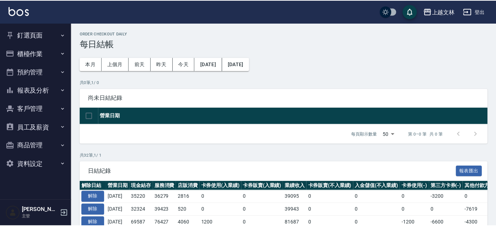
scroll to position [97, 0]
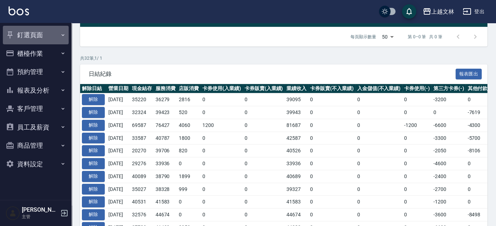
click at [23, 38] on button "釘選頁面" at bounding box center [36, 35] width 66 height 19
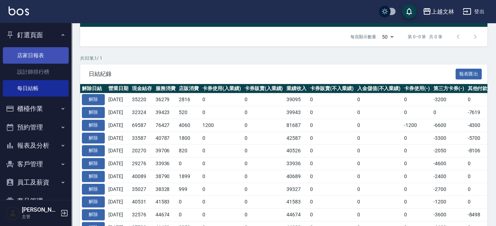
click at [29, 52] on link "店家日報表" at bounding box center [36, 55] width 66 height 16
